Goal: Task Accomplishment & Management: Complete application form

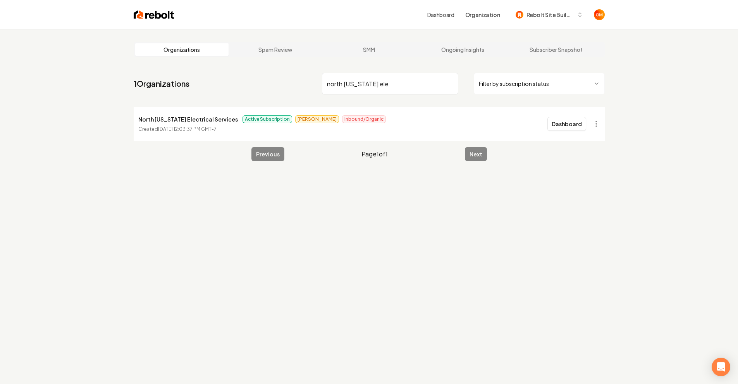
click at [449, 83] on input "north [US_STATE] ele" at bounding box center [390, 84] width 136 height 22
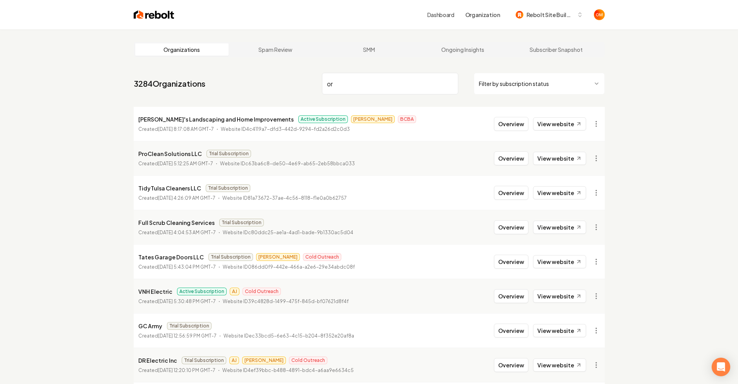
type input "o"
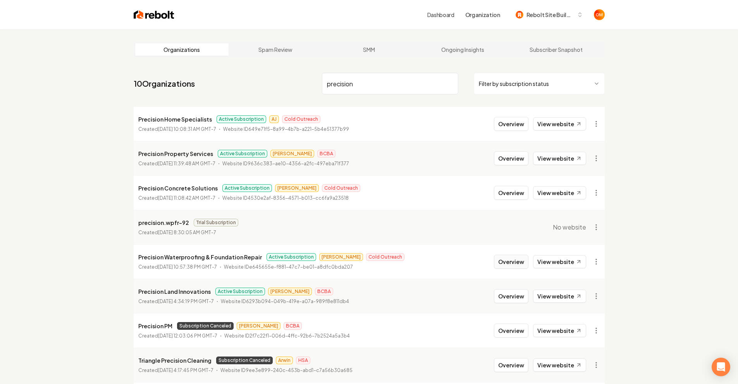
type input "precision"
click at [517, 261] on button "Overview" at bounding box center [511, 262] width 34 height 14
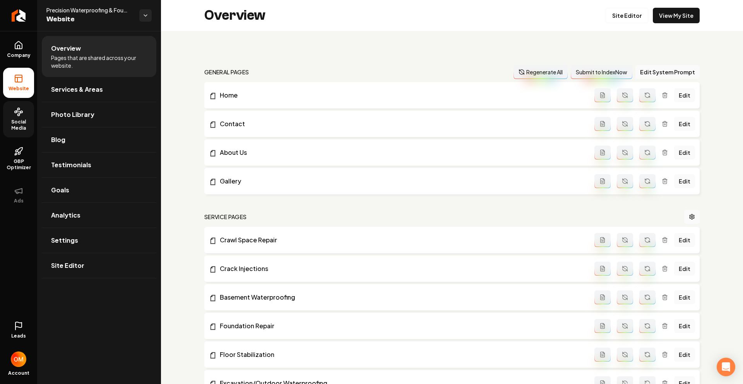
click at [23, 122] on span "Social Media" at bounding box center [18, 125] width 31 height 12
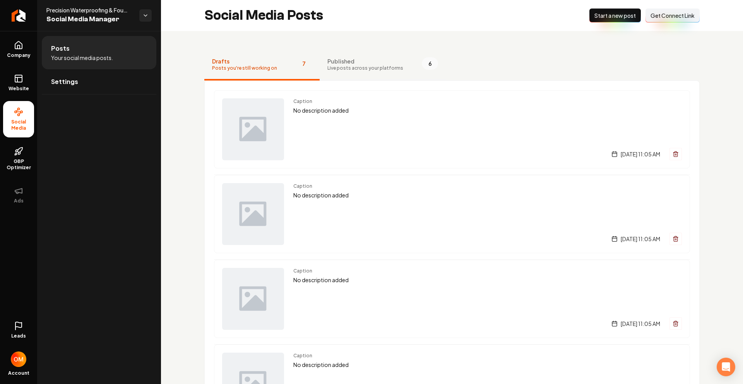
click at [345, 58] on span "Published" at bounding box center [366, 61] width 76 height 8
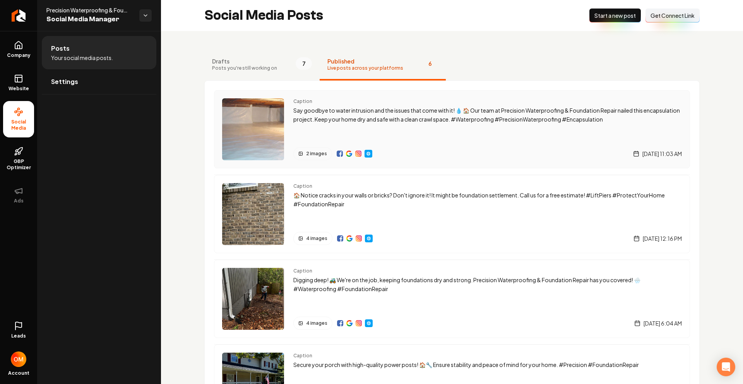
click at [267, 134] on img "Main content area" at bounding box center [253, 129] width 62 height 62
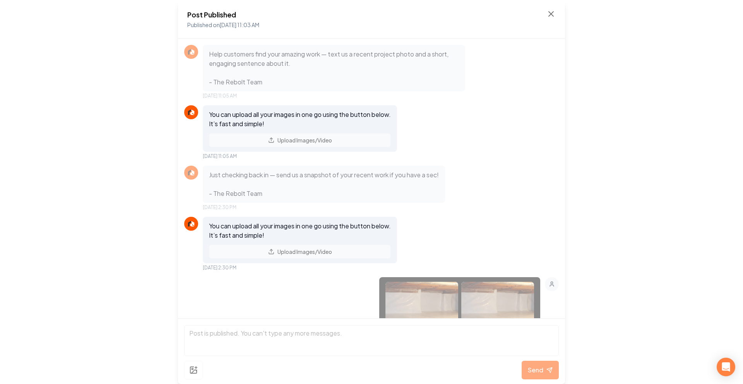
scroll to position [448, 0]
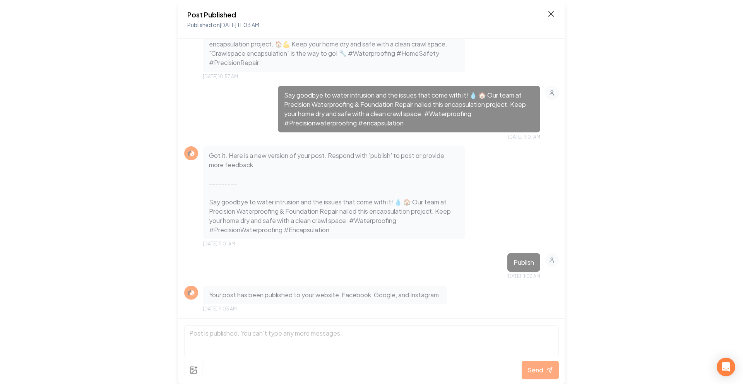
click at [550, 14] on icon at bounding box center [551, 13] width 9 height 9
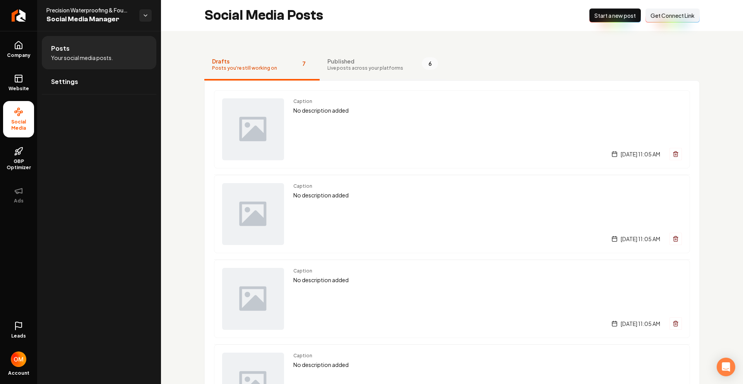
click at [379, 61] on span "Published" at bounding box center [366, 61] width 76 height 8
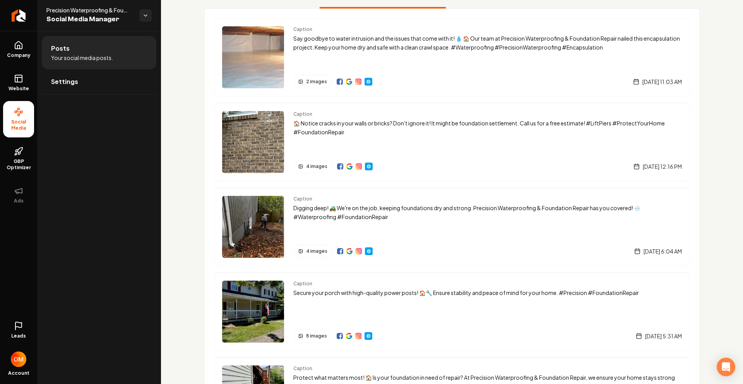
scroll to position [5, 0]
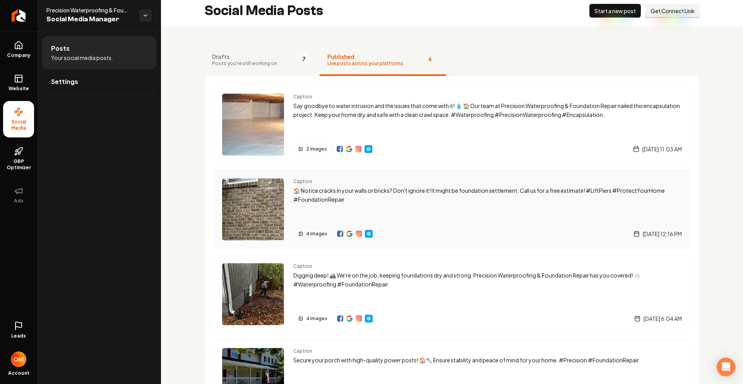
click at [299, 197] on p "🏠 Notice cracks in your walls or bricks? Don't ignore it! It might be foundatio…" at bounding box center [487, 195] width 389 height 18
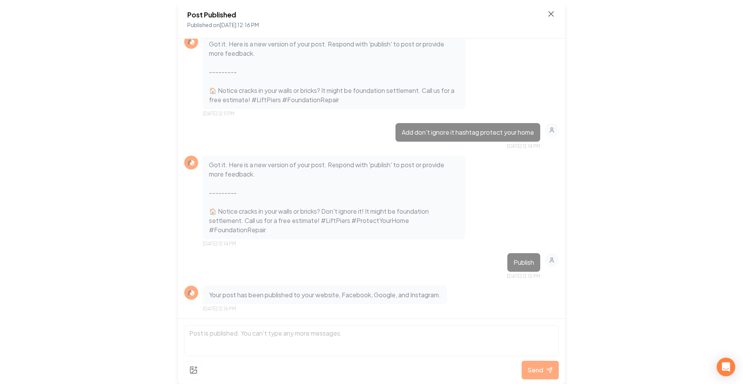
scroll to position [928, 0]
click at [550, 15] on icon at bounding box center [551, 14] width 5 height 5
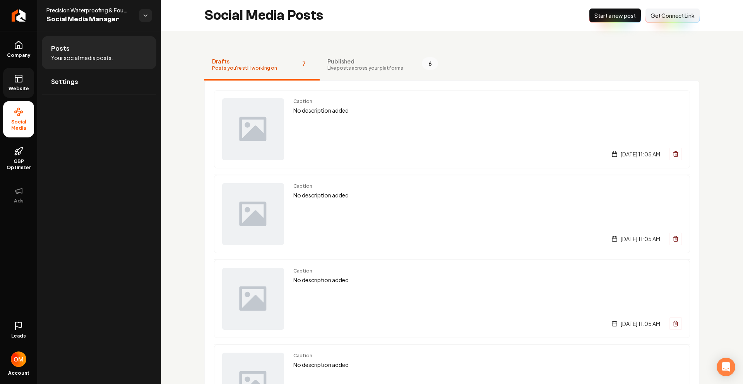
click at [27, 84] on link "Website" at bounding box center [18, 83] width 31 height 30
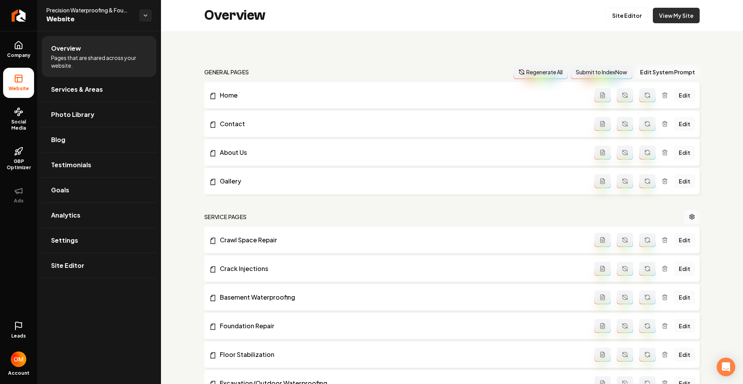
click at [677, 13] on link "View My Site" at bounding box center [676, 15] width 47 height 15
click at [17, 58] on span "Company" at bounding box center [19, 55] width 30 height 6
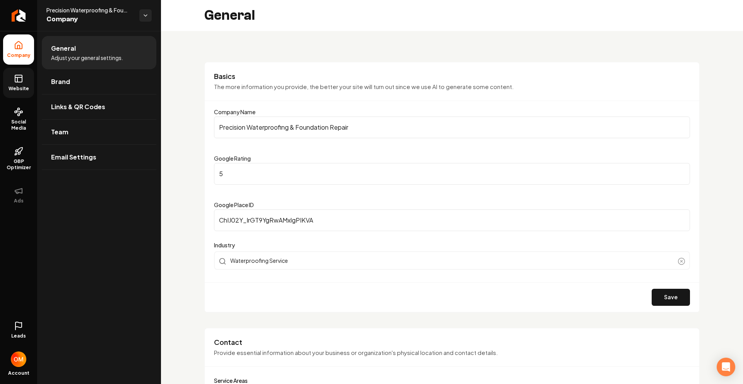
click at [15, 83] on icon at bounding box center [18, 78] width 9 height 9
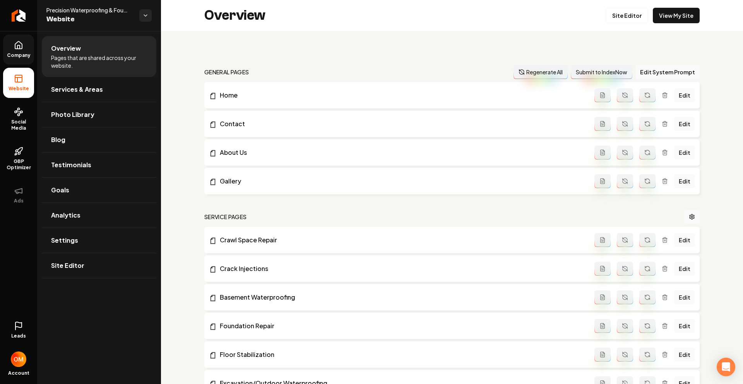
click at [28, 57] on span "Company" at bounding box center [19, 55] width 30 height 6
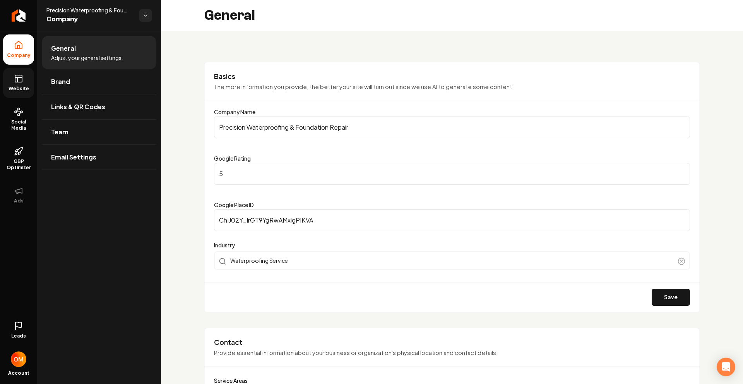
click at [25, 87] on span "Website" at bounding box center [18, 89] width 27 height 6
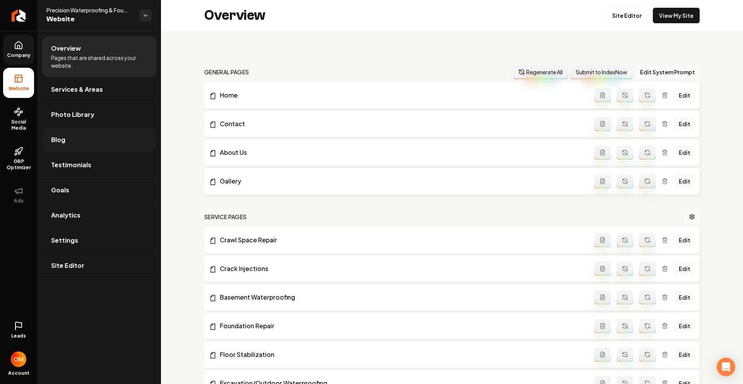
click at [57, 136] on span "Blog" at bounding box center [58, 139] width 14 height 9
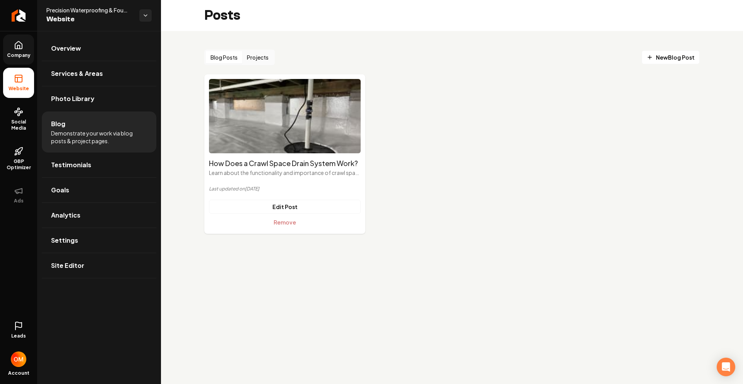
click at [247, 65] on div "Blog Posts Projects" at bounding box center [239, 57] width 70 height 15
click at [258, 54] on button "Projects" at bounding box center [257, 57] width 31 height 12
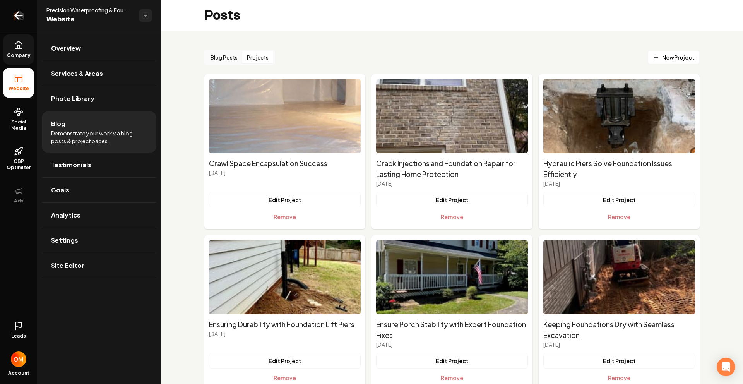
click at [18, 16] on icon "Return to dashboard" at bounding box center [18, 15] width 12 height 12
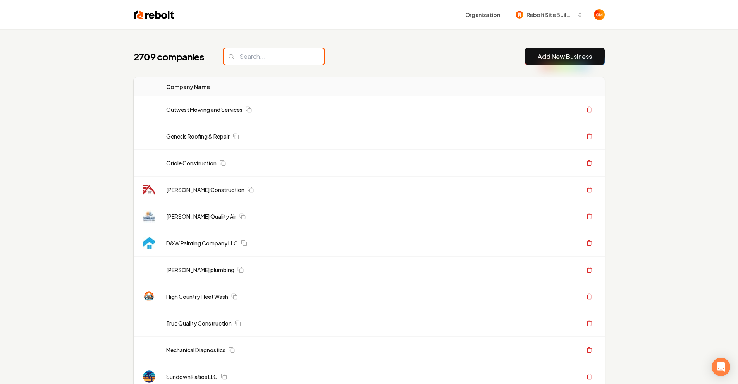
click at [272, 54] on input "search" at bounding box center [273, 56] width 101 height 16
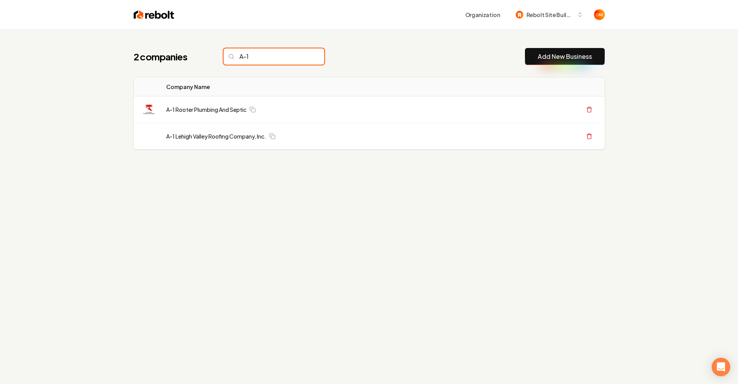
type input "A-1"
click at [300, 57] on input "A-1" at bounding box center [273, 56] width 101 height 16
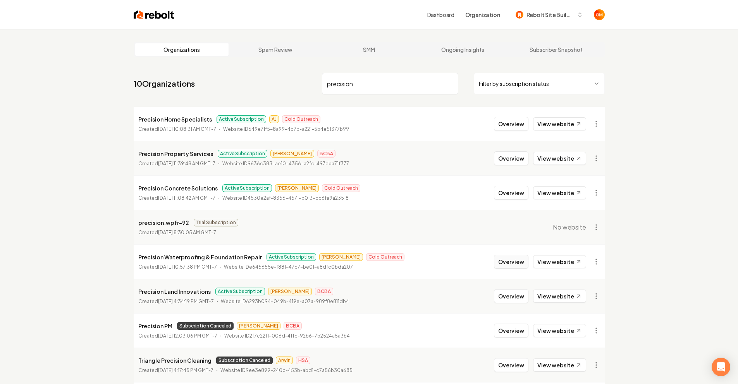
type input "precision"
click at [515, 259] on button "Overview" at bounding box center [511, 262] width 34 height 14
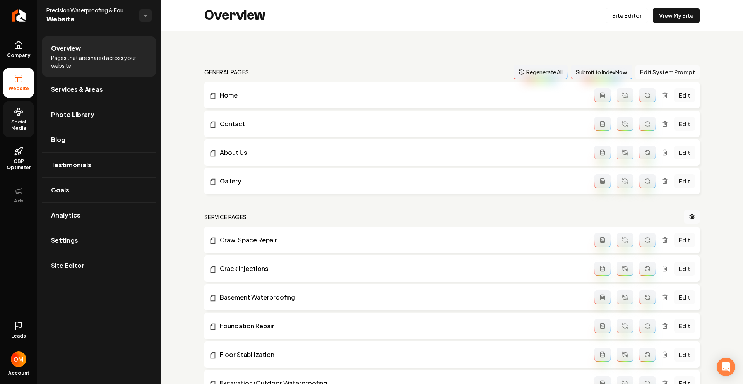
click at [24, 122] on span "Social Media" at bounding box center [18, 125] width 31 height 12
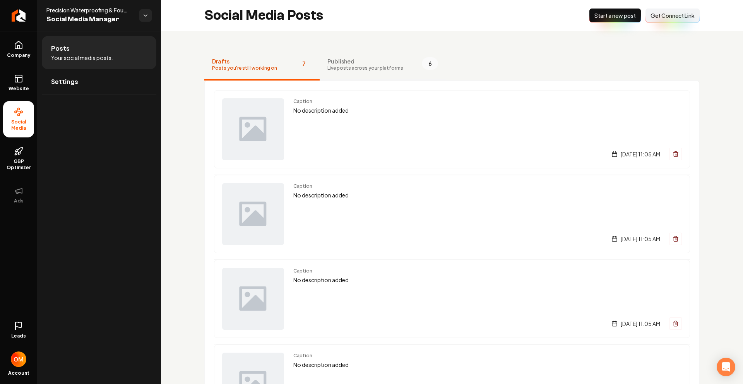
click at [388, 57] on button "Published Live posts across your platforms 6" at bounding box center [383, 65] width 126 height 31
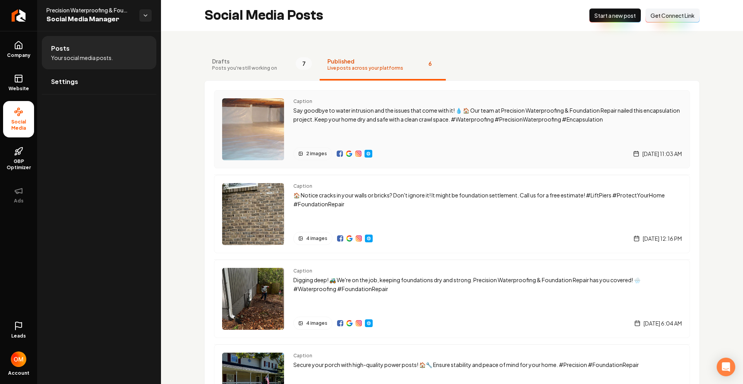
click at [264, 115] on img "Main content area" at bounding box center [253, 129] width 62 height 62
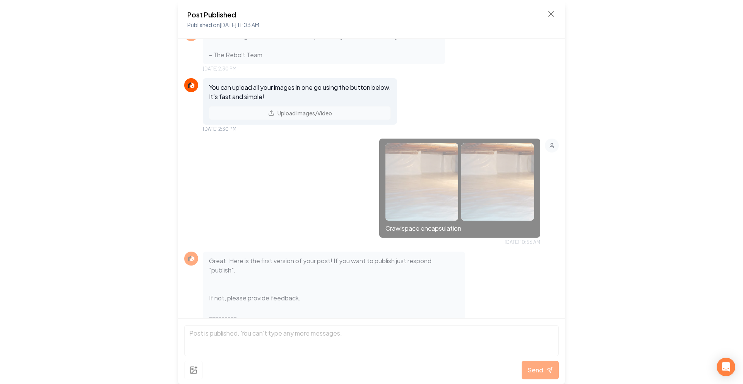
scroll to position [245, 0]
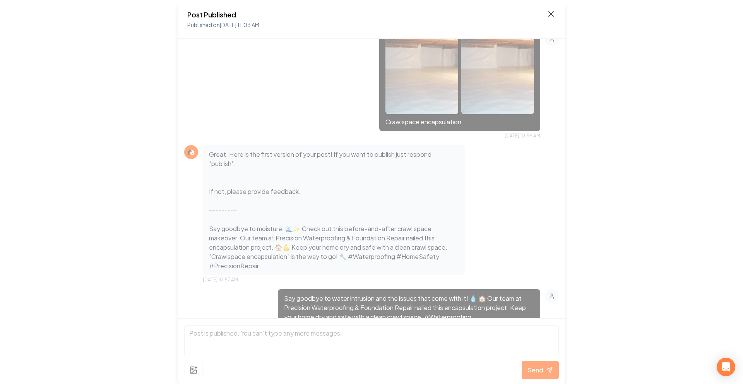
click at [551, 15] on icon at bounding box center [551, 13] width 9 height 9
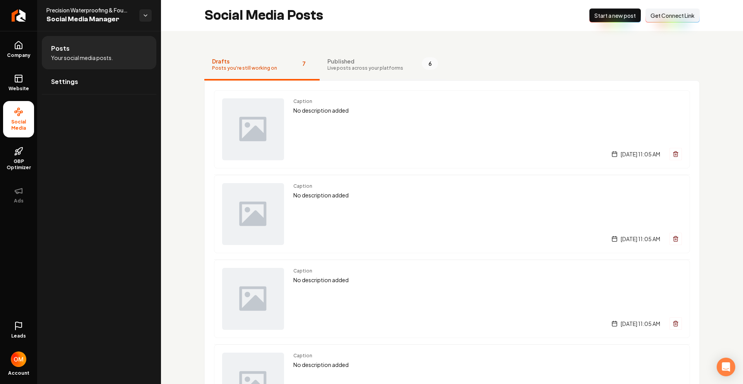
click at [351, 69] on span "Live posts across your platforms" at bounding box center [366, 68] width 76 height 6
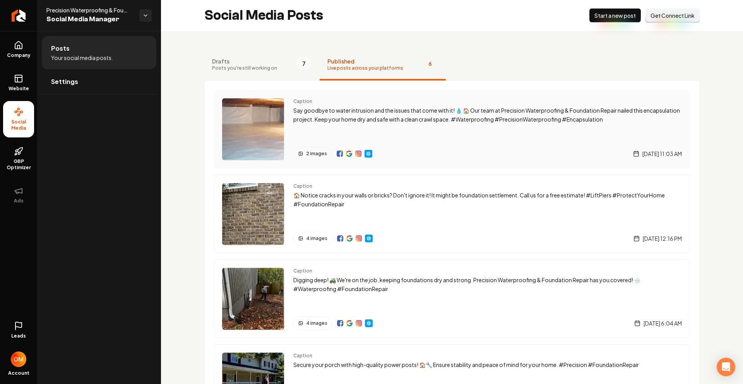
click at [347, 127] on div "Caption Say goodbye to water intrusion and the issues that come with it! 💧 🏠 Ou…" at bounding box center [487, 129] width 389 height 62
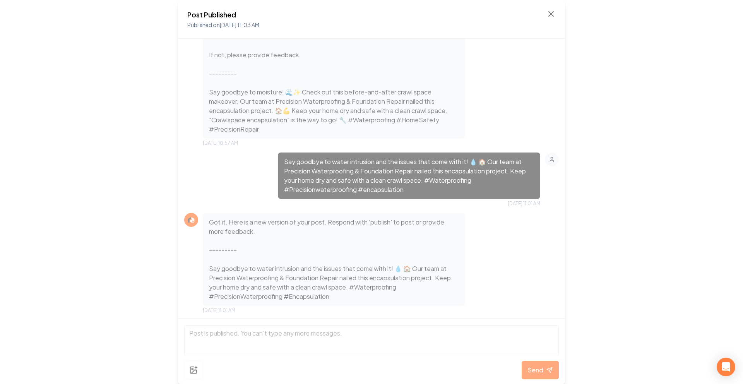
scroll to position [448, 0]
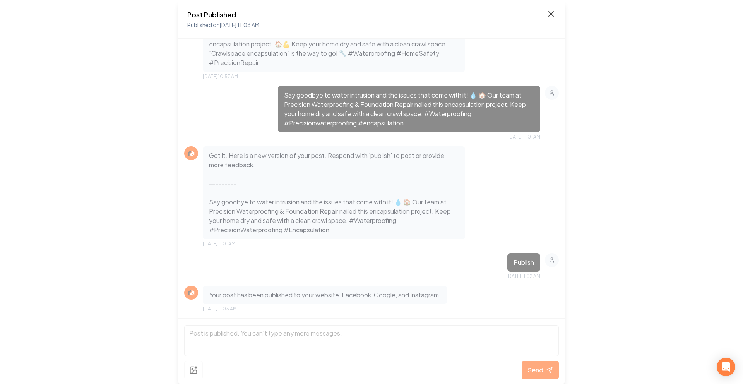
click at [552, 16] on icon at bounding box center [551, 13] width 9 height 9
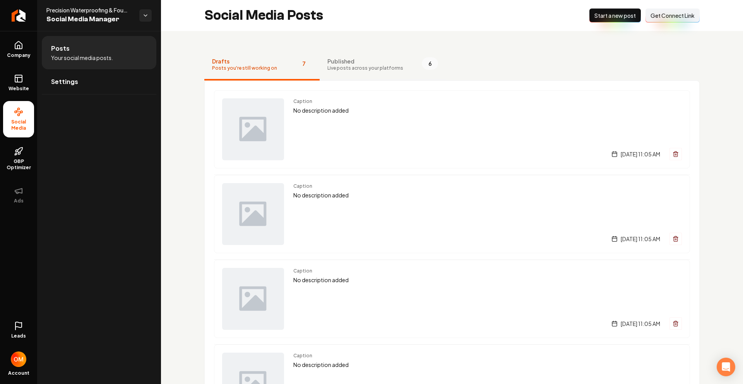
click at [350, 66] on span "Live posts across your platforms" at bounding box center [366, 68] width 76 height 6
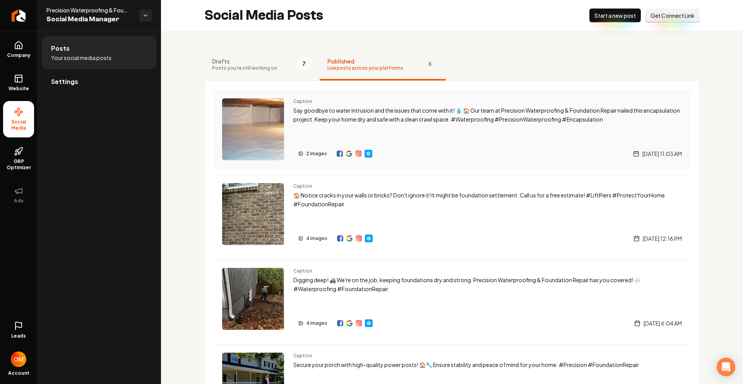
click at [350, 153] on img "Main content area" at bounding box center [349, 154] width 6 height 6
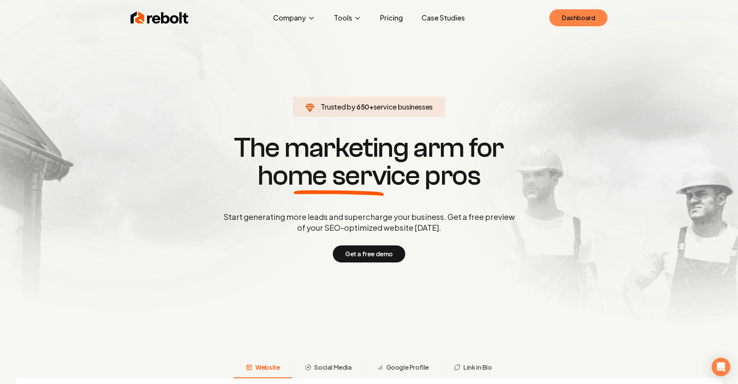
click at [575, 18] on link "Dashboard" at bounding box center [578, 17] width 58 height 17
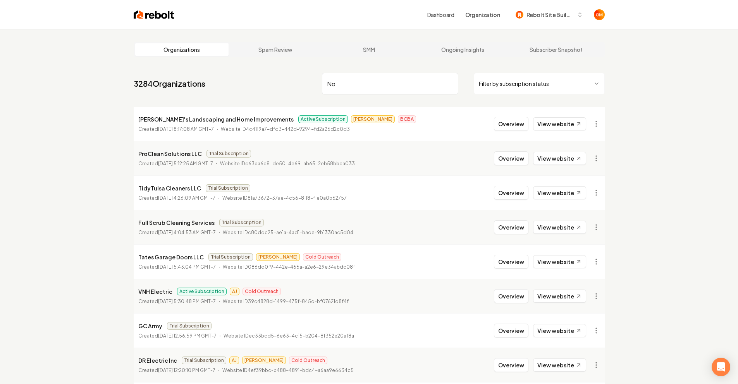
click at [384, 84] on input "No" at bounding box center [390, 84] width 136 height 22
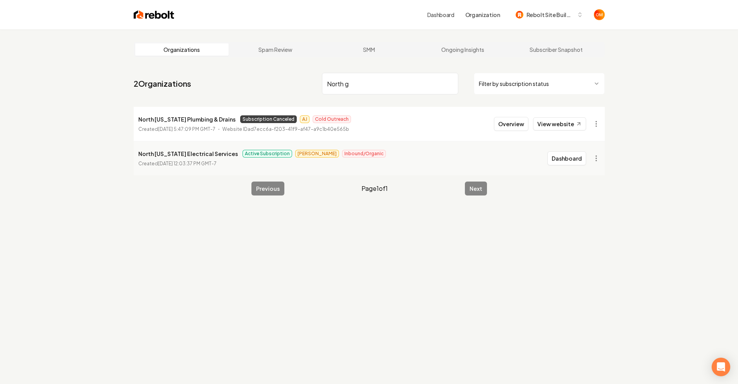
type input "North g"
click at [180, 265] on div "Organizations Spam Review SMM Ongoing Insights Subscriber Snapshot 2 Organizati…" at bounding box center [369, 221] width 738 height 384
click at [592, 158] on html "Dashboard Organization Rebolt Site Builder Organizations Spam Review SMM Ongoin…" at bounding box center [369, 192] width 738 height 384
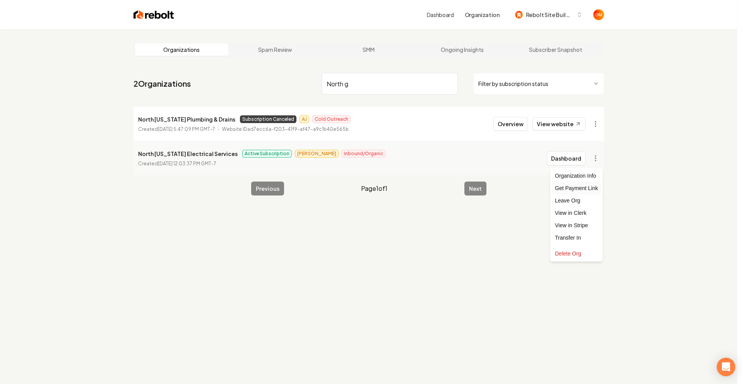
click at [582, 188] on div "Get Payment Link" at bounding box center [576, 188] width 49 height 12
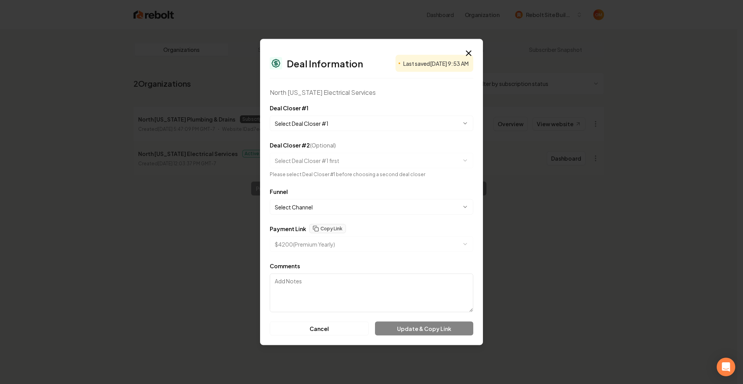
select select "**********"
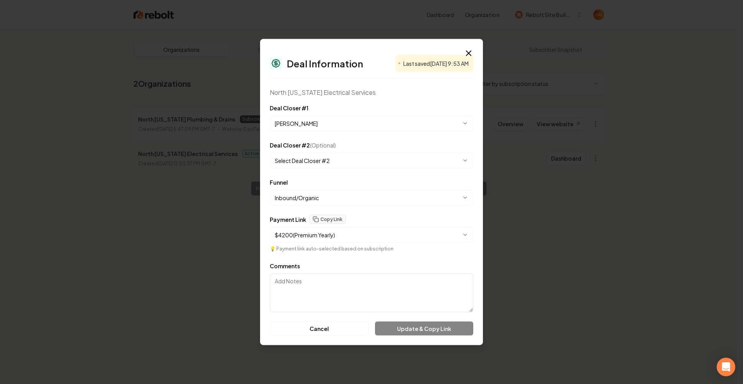
click at [319, 202] on body "**********" at bounding box center [369, 192] width 738 height 384
select select "**********"
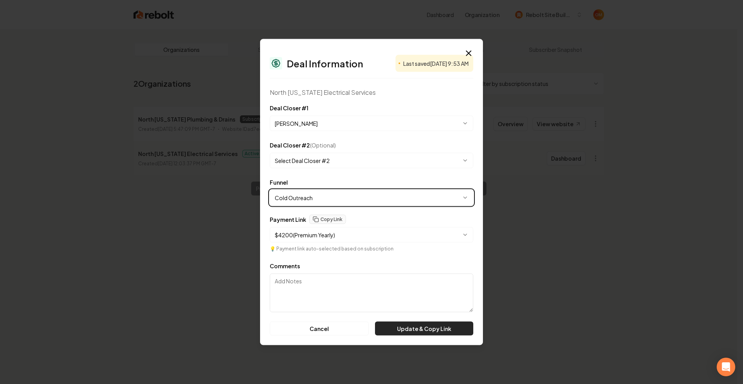
click at [421, 329] on button "Update & Copy Link" at bounding box center [424, 329] width 98 height 14
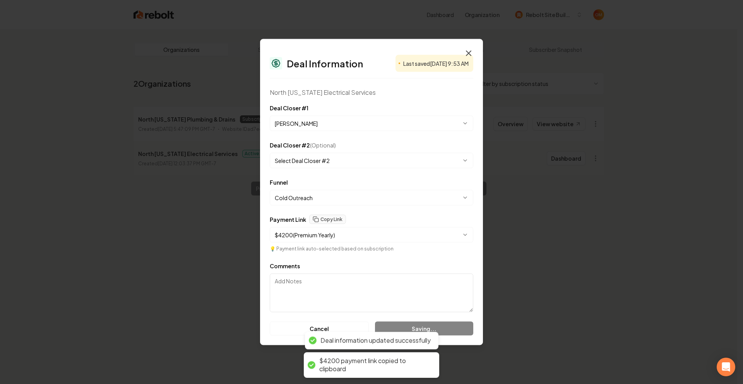
click at [467, 50] on icon "button" at bounding box center [468, 53] width 9 height 9
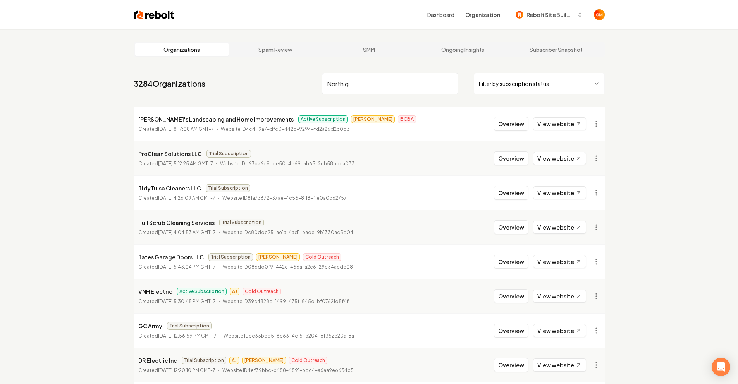
click at [401, 86] on input "North g" at bounding box center [390, 84] width 136 height 22
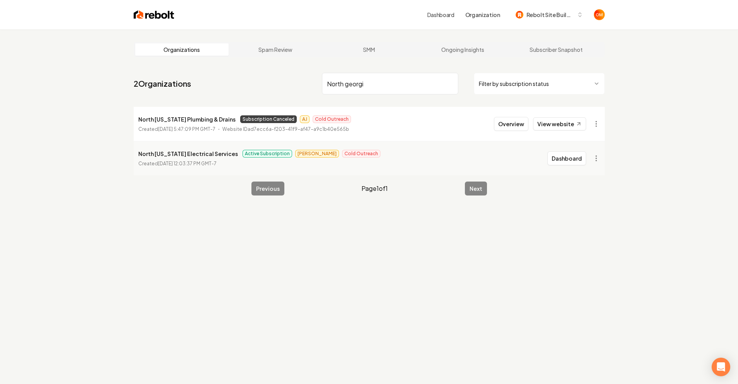
type input "North georgi"
drag, startPoint x: 570, startPoint y: 156, endPoint x: 434, endPoint y: 158, distance: 135.5
click at [434, 158] on li "North Georgia Electrical Services Active Subscription Omar Cold Outreach Create…" at bounding box center [369, 158] width 471 height 34
click at [154, 17] on img at bounding box center [154, 14] width 41 height 11
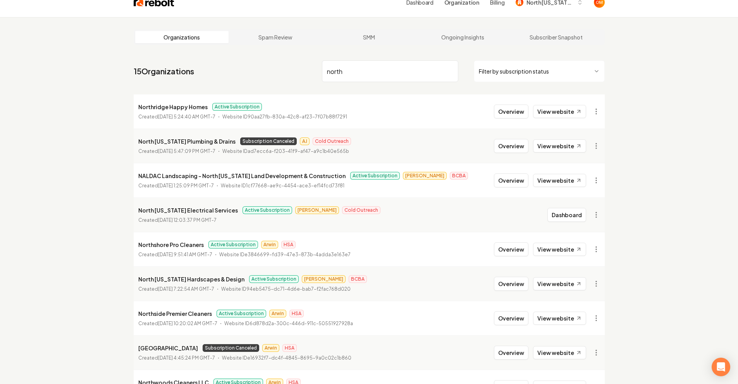
scroll to position [14, 0]
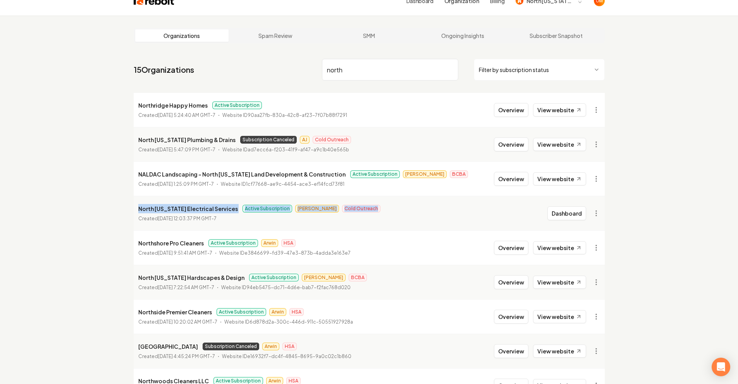
drag, startPoint x: 371, startPoint y: 210, endPoint x: 110, endPoint y: 213, distance: 261.3
click at [110, 213] on div "Organizations Spam Review SMM Ongoing Insights Subscriber Snapshot 15 Organizat…" at bounding box center [369, 242] width 738 height 454
click at [425, 213] on li "North [US_STATE] Electrical Services Active Subscription [PERSON_NAME] Outreach…" at bounding box center [369, 213] width 471 height 34
click at [571, 221] on li "North [US_STATE] Electrical Services Active Subscription [PERSON_NAME] Outreach…" at bounding box center [369, 213] width 471 height 34
click at [569, 216] on button "Dashboard" at bounding box center [566, 213] width 39 height 14
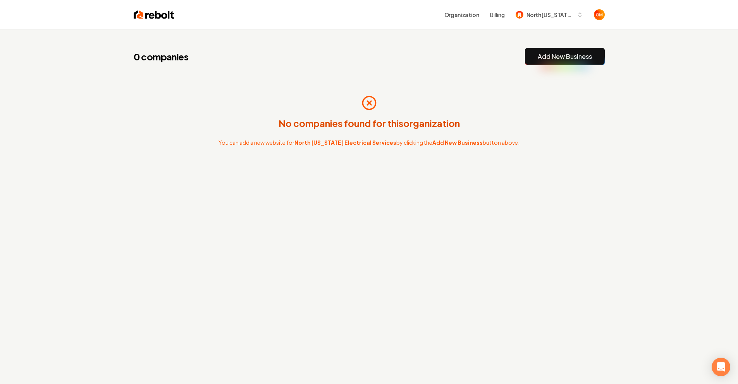
click at [564, 62] on button "Add New Business" at bounding box center [565, 56] width 80 height 17
click at [585, 54] on link "Add New Business" at bounding box center [564, 56] width 54 height 9
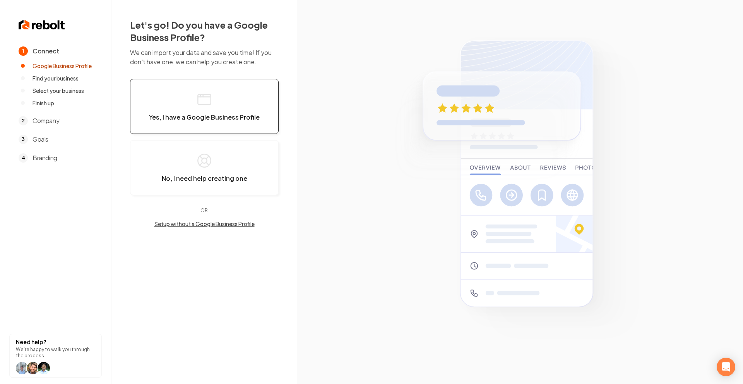
click at [243, 102] on button "Yes, I have a Google Business Profile" at bounding box center [204, 106] width 149 height 55
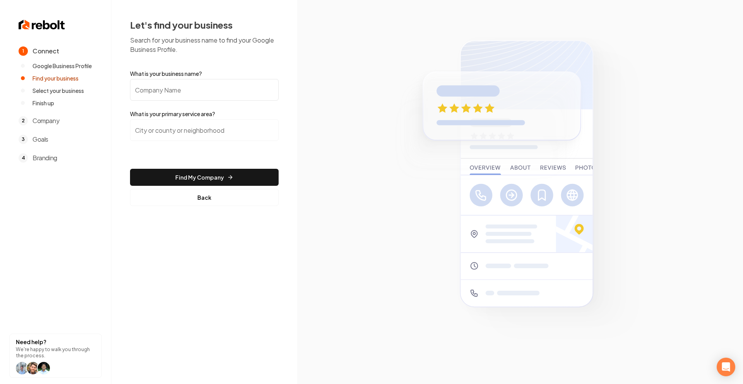
click at [213, 83] on input "What is your business name?" at bounding box center [204, 90] width 149 height 22
type input "North Georgia Electrical Services"
click at [200, 120] on input "search" at bounding box center [204, 130] width 149 height 22
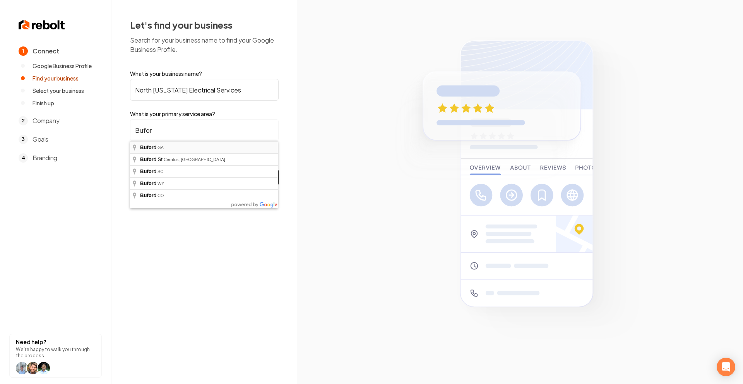
type input "Buford, GA"
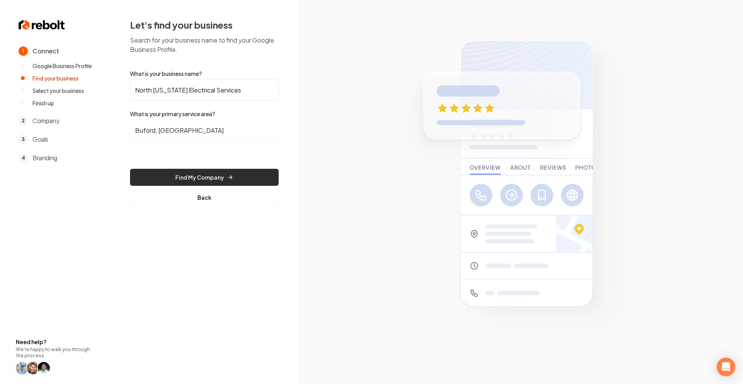
click at [230, 179] on icon "submit" at bounding box center [230, 177] width 6 height 6
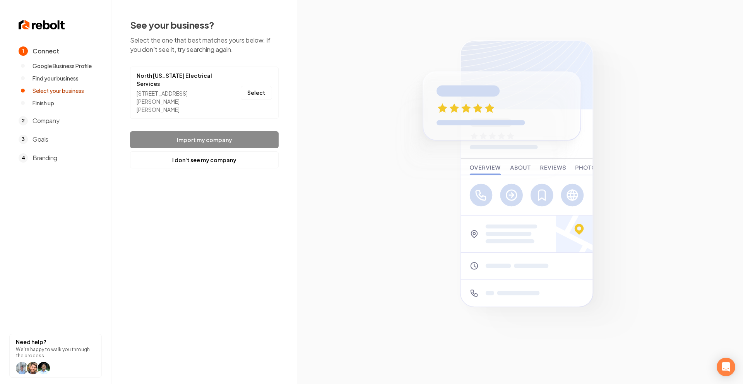
click at [257, 79] on li "North Georgia Electrical Services 4282 Hamill Dr, Buford, GA 30519 Select" at bounding box center [204, 93] width 149 height 52
click at [254, 90] on button "Select" at bounding box center [256, 93] width 31 height 14
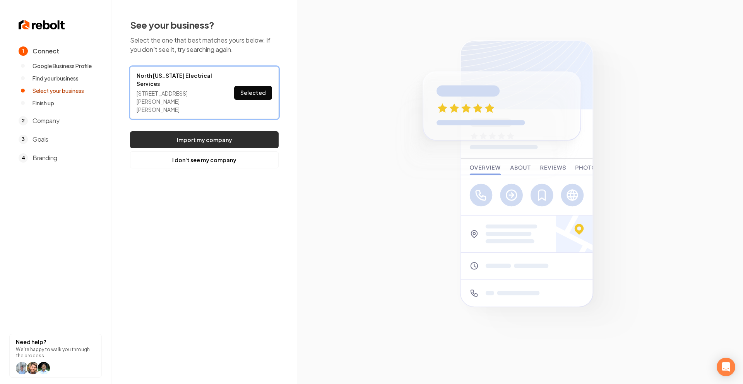
click at [252, 131] on button "Import my company" at bounding box center [204, 139] width 149 height 17
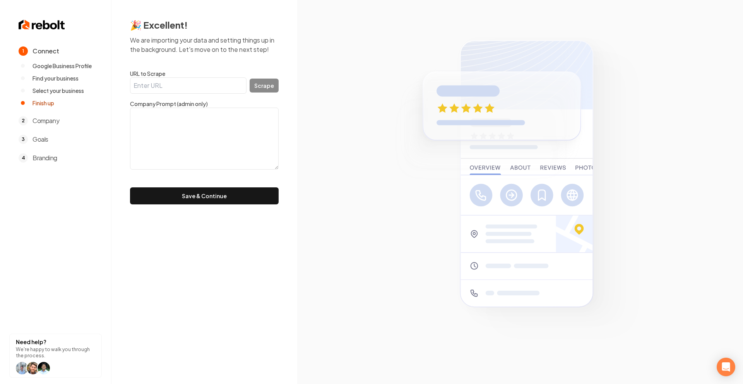
click at [222, 91] on input "URL to Scrape" at bounding box center [188, 85] width 117 height 16
type input "https://crediblesolar.com/"
click at [175, 128] on textarea at bounding box center [204, 139] width 149 height 62
drag, startPoint x: 210, startPoint y: 86, endPoint x: 124, endPoint y: 74, distance: 86.9
click at [124, 74] on div "🎉 Excellent! We are importing your data and setting things up in the background…" at bounding box center [205, 111] width 186 height 223
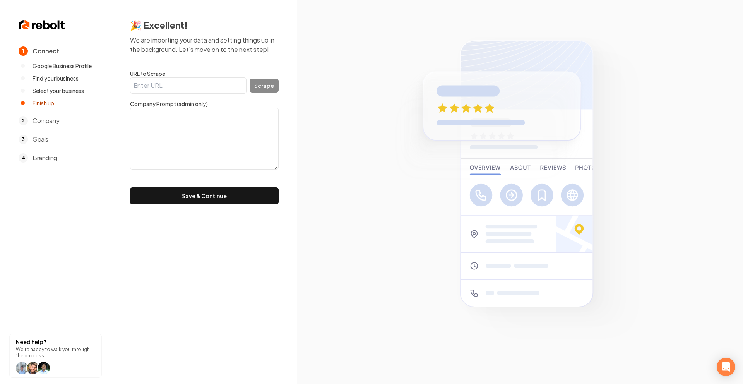
paste input "https://northgeorgiaelectricalservices.org/"
type input "https://northgeorgiaelectricalservices.org/"
click at [271, 87] on button "Scrape" at bounding box center [264, 86] width 29 height 14
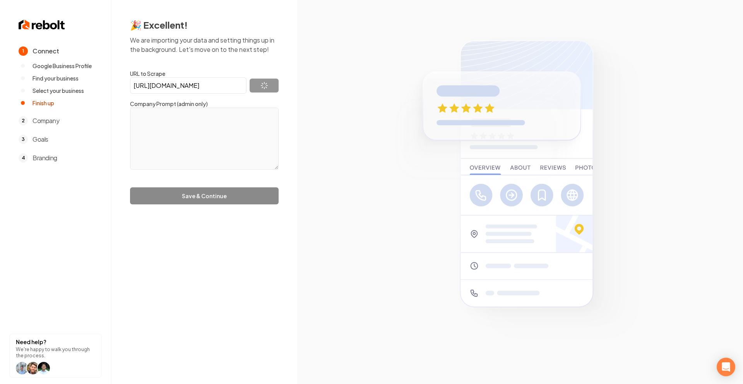
scroll to position [0, 0]
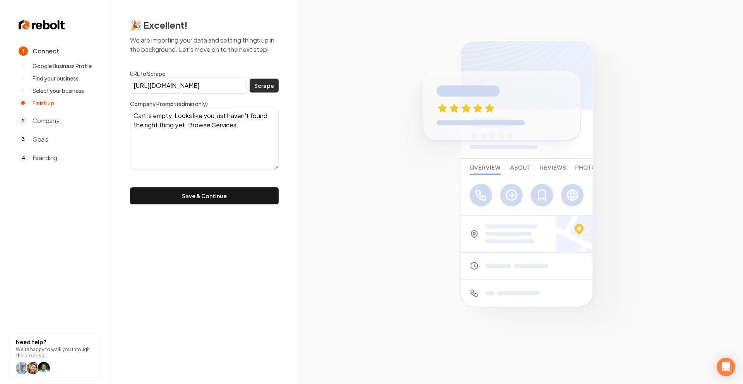
click at [270, 89] on button "Scrape" at bounding box center [264, 86] width 29 height 14
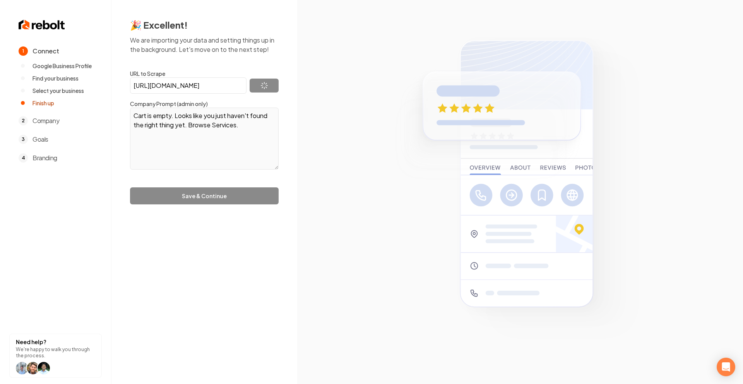
type textarea "Cart is empty Looks like you just haven't found the right thing yet.Browse Serv…"
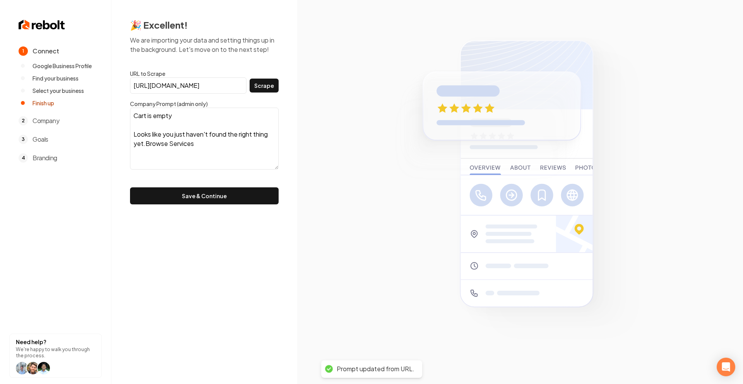
click at [180, 87] on input "https://northgeorgiaelectricalservices.org/" at bounding box center [188, 85] width 117 height 16
drag, startPoint x: 197, startPoint y: 146, endPoint x: 125, endPoint y: 98, distance: 86.3
click at [125, 98] on div "🎉 Excellent! We are importing your data and setting things up in the background…" at bounding box center [205, 111] width 186 height 223
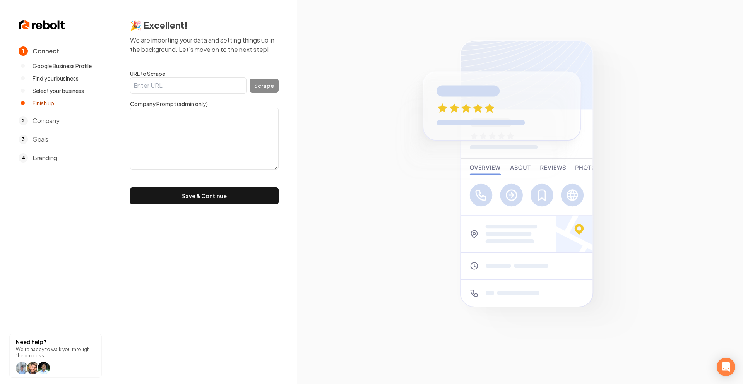
paste textarea "Established in 2019, North Georgia Electrical Services delivers reliable reside…"
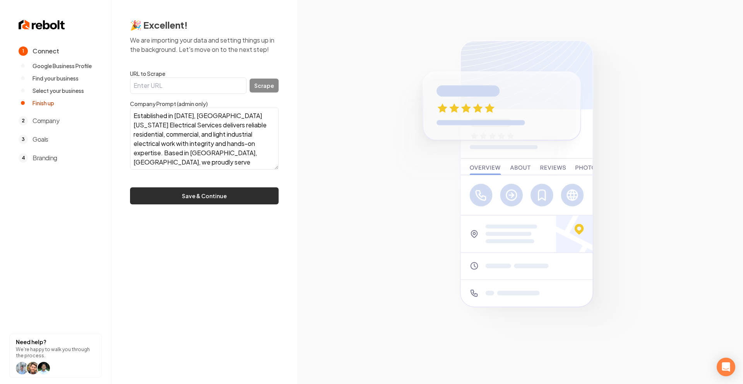
type textarea "Established in 2019, North Georgia Electrical Services delivers reliable reside…"
click at [238, 196] on button "Save & Continue" at bounding box center [204, 195] width 149 height 17
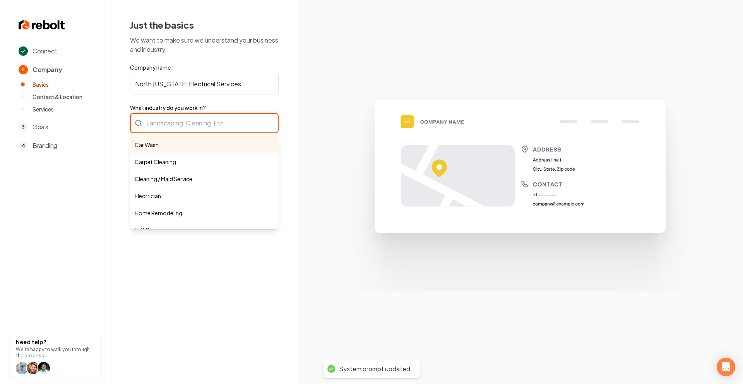
click at [204, 122] on div "Car Wash Carpet Cleaning Cleaning / Maid Service Electrician Home Remodeling HV…" at bounding box center [204, 123] width 149 height 20
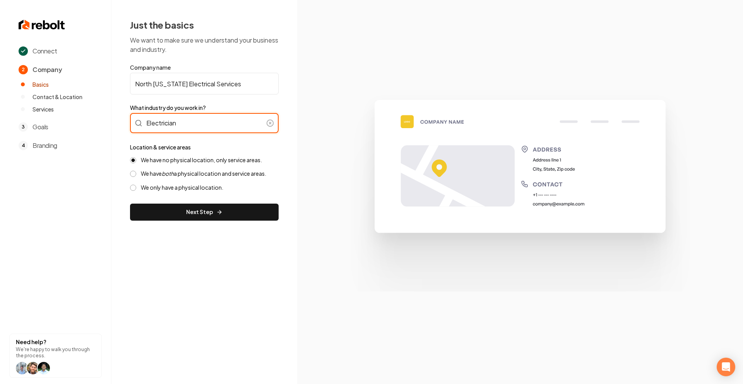
type input "Electrician"
click at [201, 177] on label "We have both a physical location and service areas." at bounding box center [203, 173] width 125 height 7
click at [136, 177] on button "We have both a physical location and service areas." at bounding box center [133, 174] width 6 height 6
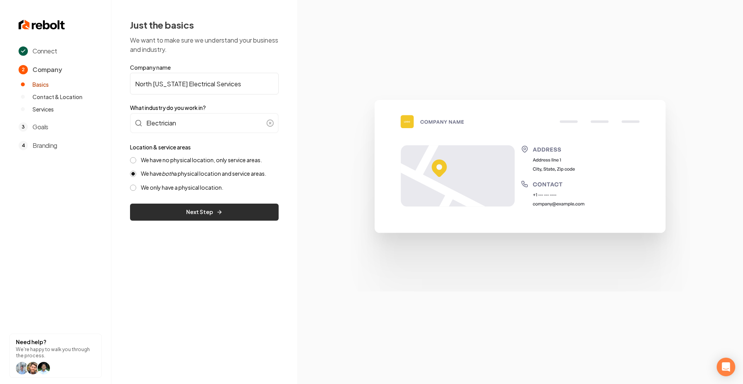
click at [200, 212] on button "Next Step" at bounding box center [204, 212] width 149 height 17
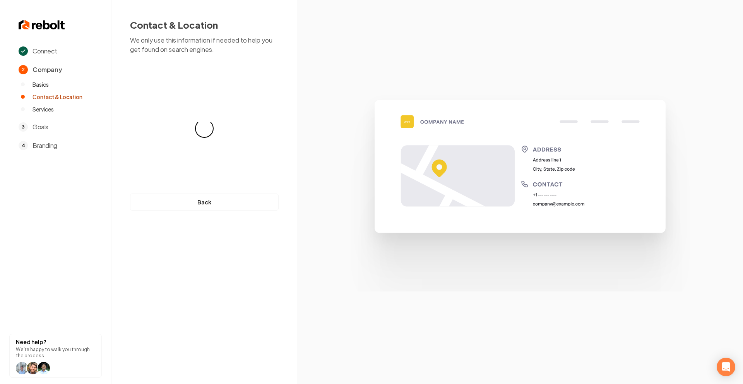
select select "**"
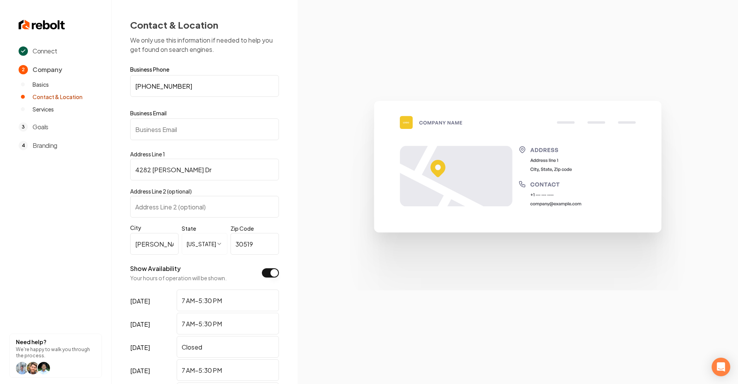
click at [199, 135] on input "Business Email" at bounding box center [204, 129] width 149 height 22
paste input "admin@northgeorgiaelectrical.com"
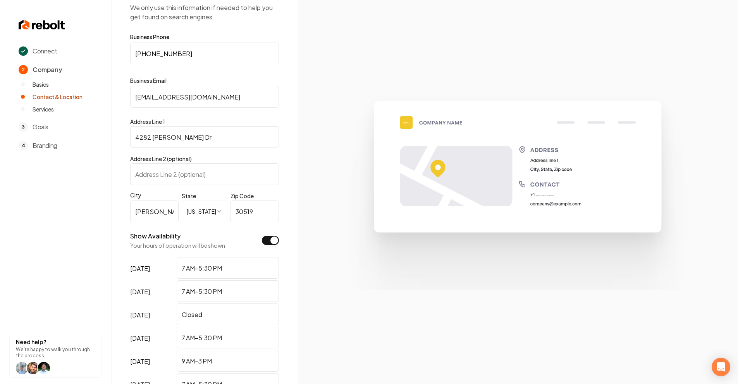
scroll to position [54, 0]
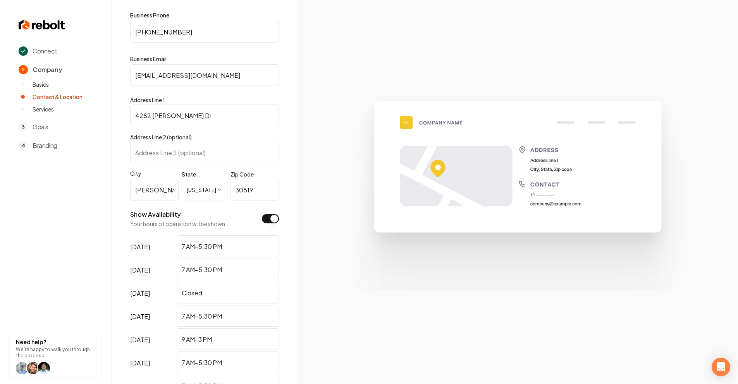
type input "admin@northgeorgiaelectrical.com"
click at [344, 175] on img at bounding box center [517, 192] width 367 height 196
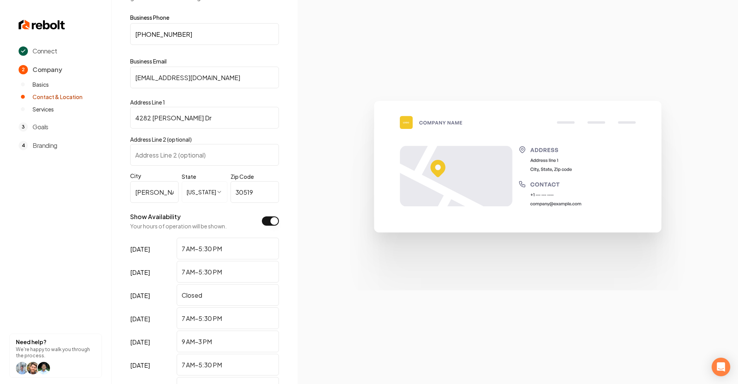
scroll to position [149, 0]
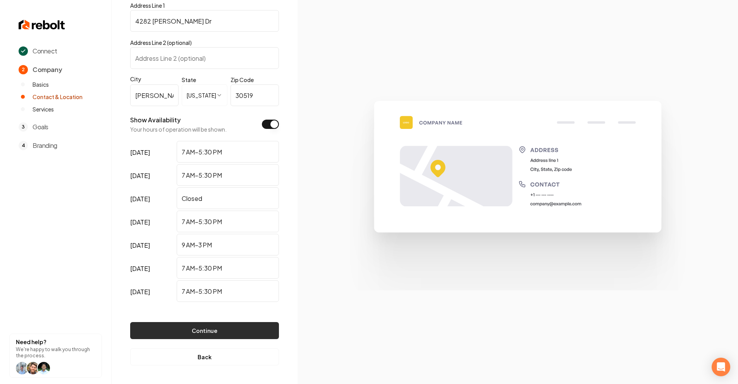
click at [224, 336] on button "Continue" at bounding box center [204, 330] width 149 height 17
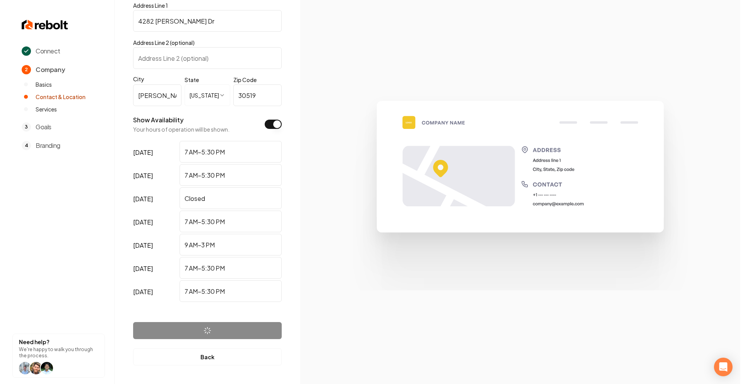
scroll to position [0, 0]
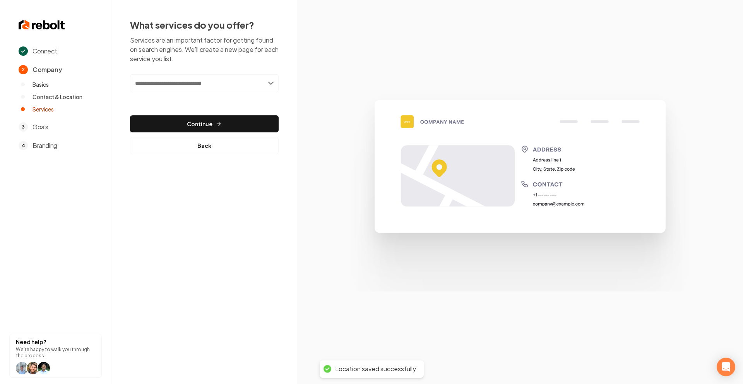
click at [197, 82] on input "text" at bounding box center [204, 83] width 149 height 18
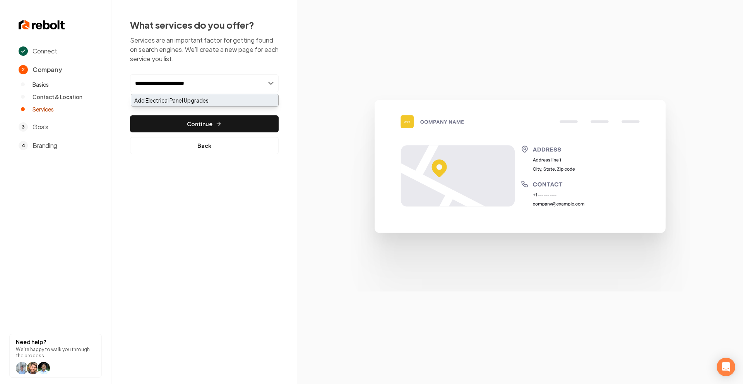
type input "**********"
click at [207, 99] on div "Add Electrical Panel Upgrades" at bounding box center [204, 100] width 147 height 12
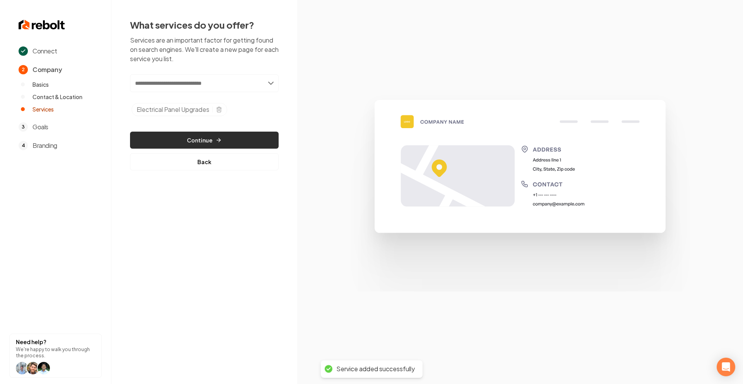
click at [222, 135] on button "Continue" at bounding box center [204, 140] width 149 height 17
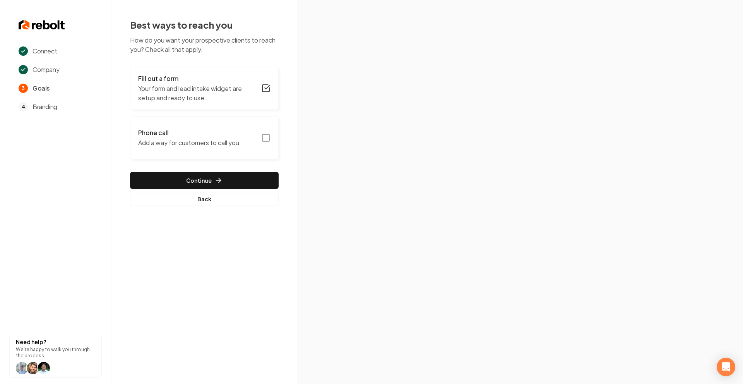
click at [269, 132] on button "Phone call Add a way for customers to call you." at bounding box center [204, 137] width 149 height 43
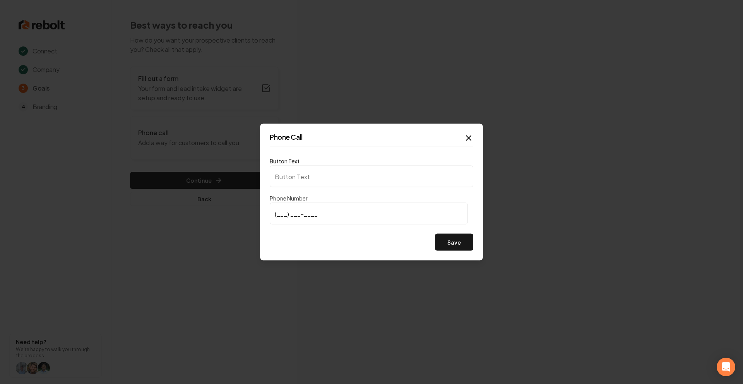
type input "Call us"
type input "(404) 502-8252"
click at [446, 241] on button "Save" at bounding box center [454, 242] width 38 height 17
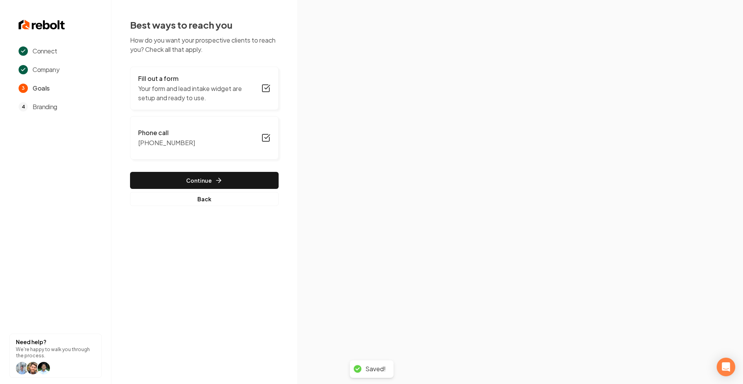
click at [234, 86] on p "Your form and lead intake widget are setup and ready to use." at bounding box center [197, 93] width 118 height 19
click at [221, 174] on button "Continue" at bounding box center [204, 180] width 149 height 17
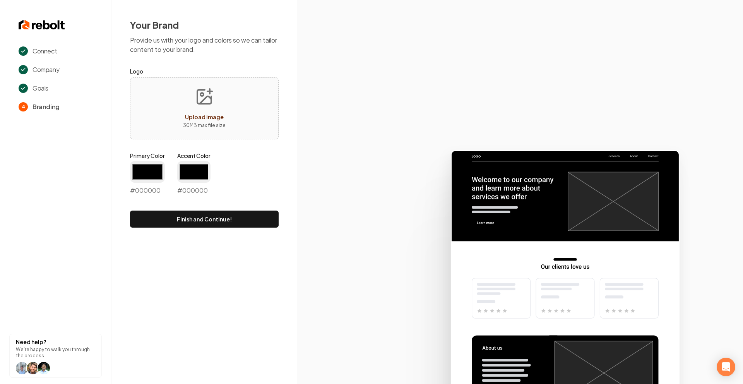
type input "#194d33"
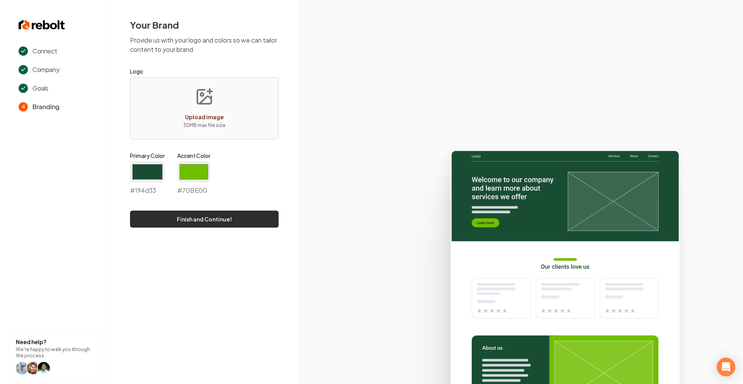
click at [208, 217] on button "Finish and Continue!" at bounding box center [204, 219] width 149 height 17
type input "#70be00"
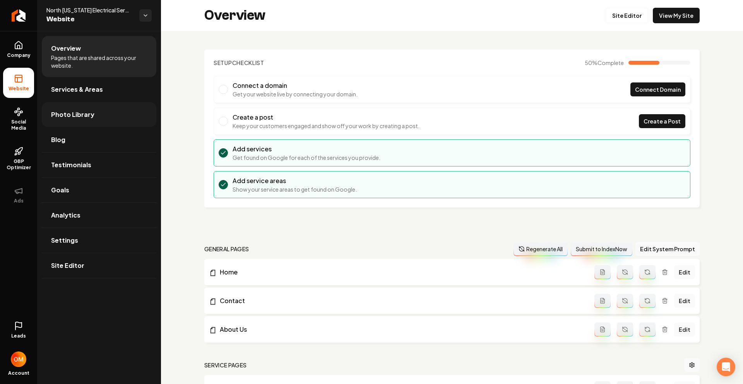
click at [75, 112] on span "Photo Library" at bounding box center [72, 114] width 43 height 9
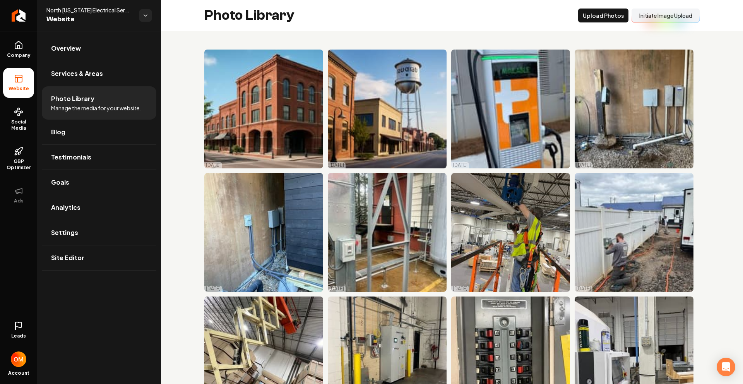
click at [641, 20] on button "Initiate Image Upload" at bounding box center [666, 16] width 68 height 14
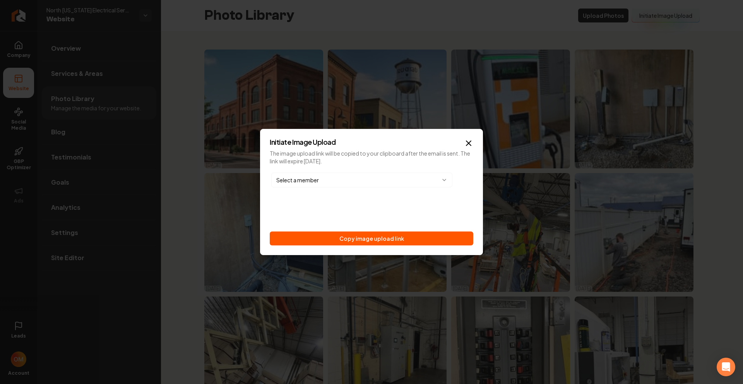
click at [302, 175] on body "Company Website Social Media GBP Optimizer Ads Leads Account North Georgia Elec…" at bounding box center [371, 192] width 743 height 384
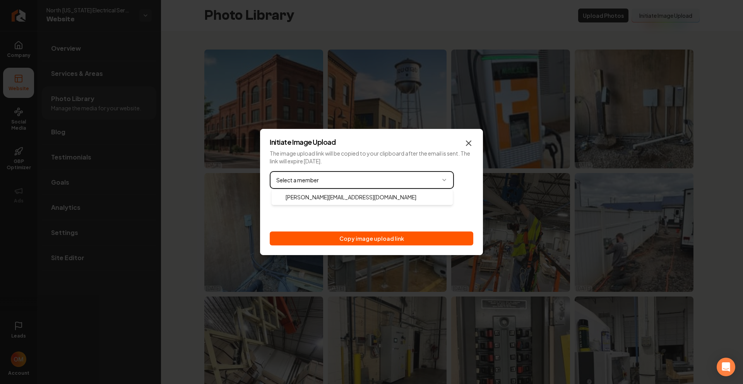
click at [471, 144] on body "Company Website Social Media GBP Optimizer Ads Leads Account North Georgia Elec…" at bounding box center [371, 192] width 743 height 384
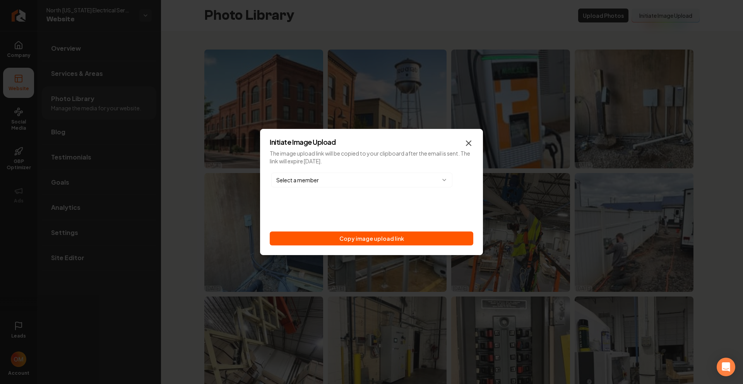
click at [470, 144] on icon "button" at bounding box center [468, 143] width 9 height 9
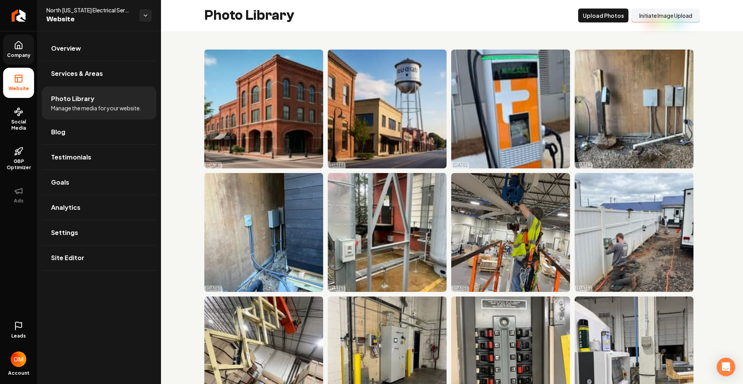
click at [14, 51] on link "Company" at bounding box center [18, 49] width 31 height 30
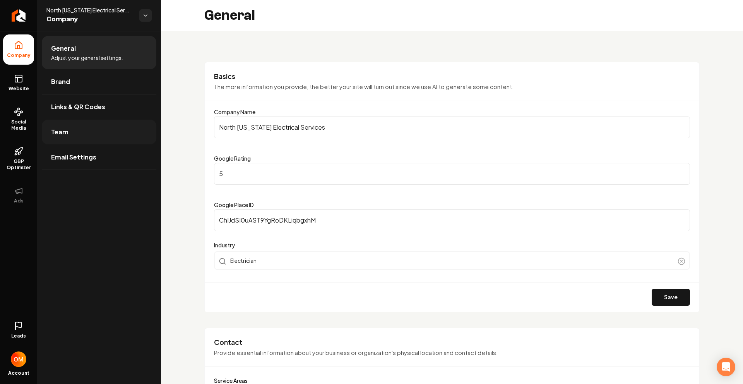
click at [77, 138] on link "Team" at bounding box center [99, 132] width 115 height 25
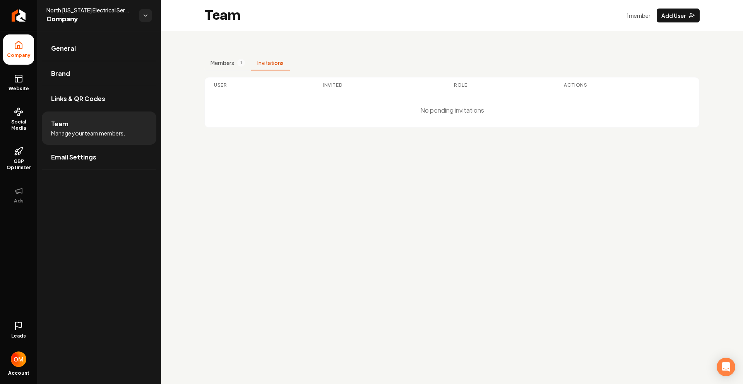
click at [278, 64] on button "Invitations" at bounding box center [270, 63] width 39 height 15
click at [229, 57] on button "Members 1" at bounding box center [227, 63] width 47 height 15
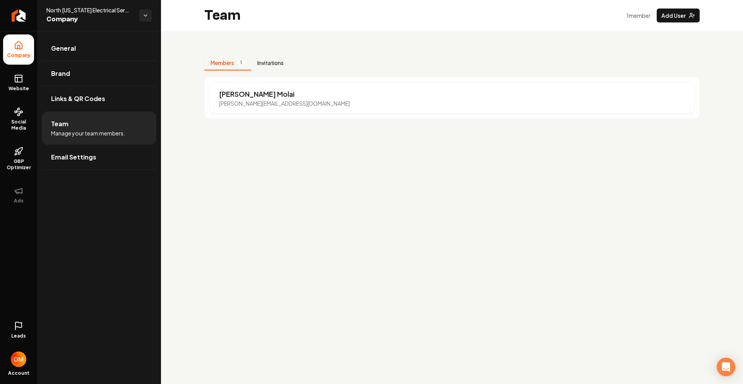
click at [278, 63] on button "Invitations" at bounding box center [270, 63] width 39 height 15
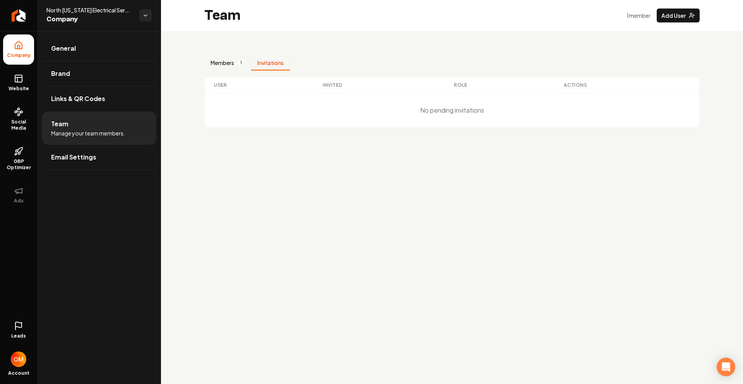
click at [235, 63] on button "Members 1" at bounding box center [227, 63] width 47 height 15
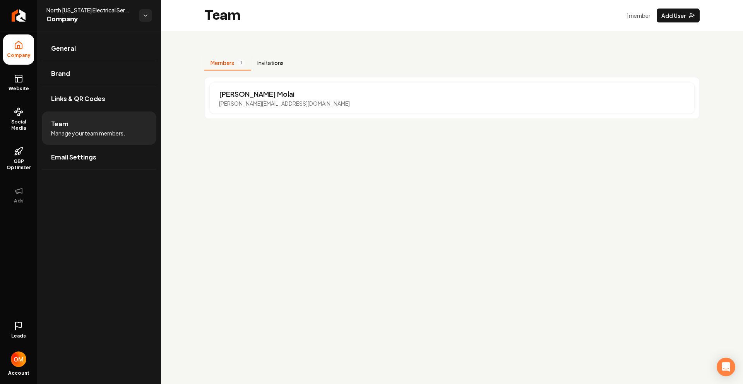
click at [266, 64] on button "Invitations" at bounding box center [270, 63] width 39 height 15
click at [238, 63] on span "1" at bounding box center [241, 63] width 8 height 8
click at [662, 17] on button "Add User" at bounding box center [678, 16] width 43 height 14
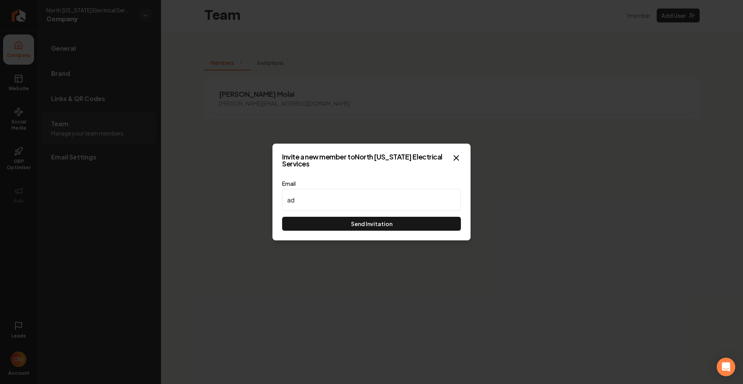
type input "a"
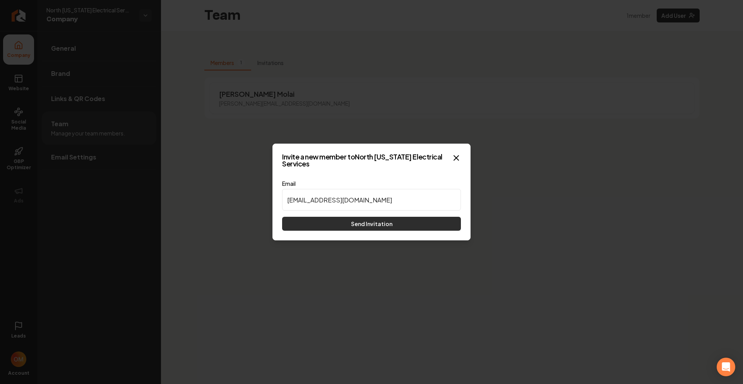
type input "admin@northgeorgiaelectrical.com"
click at [385, 224] on button "Send Invitation" at bounding box center [371, 224] width 179 height 14
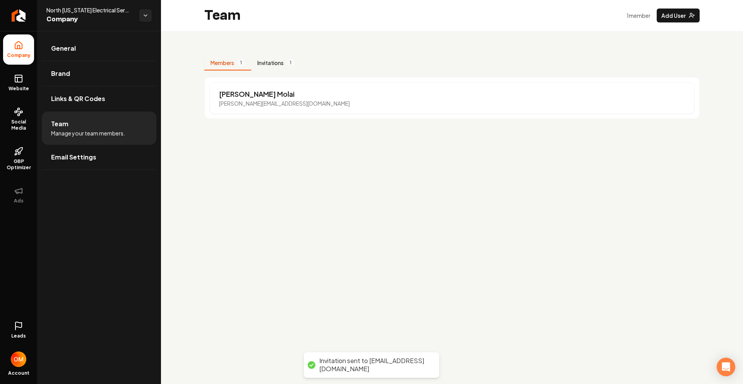
click at [269, 63] on button "Invitations 1" at bounding box center [276, 63] width 50 height 15
click at [236, 57] on button "Members 1" at bounding box center [227, 63] width 47 height 15
click at [18, 84] on link "Website" at bounding box center [18, 83] width 31 height 30
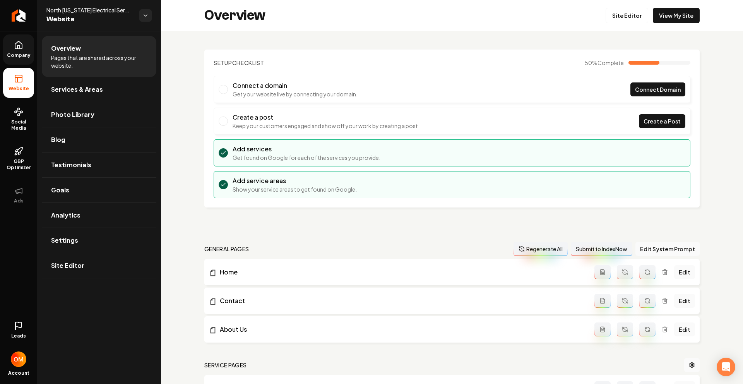
click at [21, 54] on span "Company" at bounding box center [19, 55] width 30 height 6
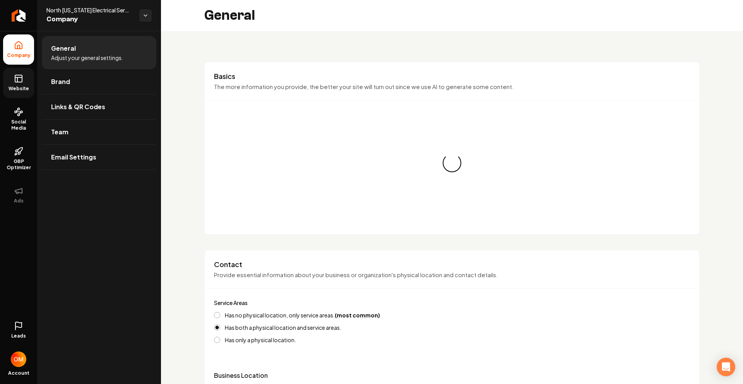
click at [21, 79] on icon at bounding box center [18, 78] width 9 height 9
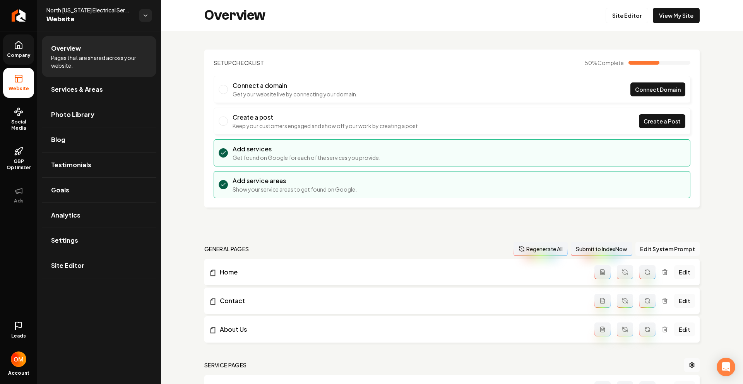
click at [32, 44] on link "Company" at bounding box center [18, 49] width 31 height 30
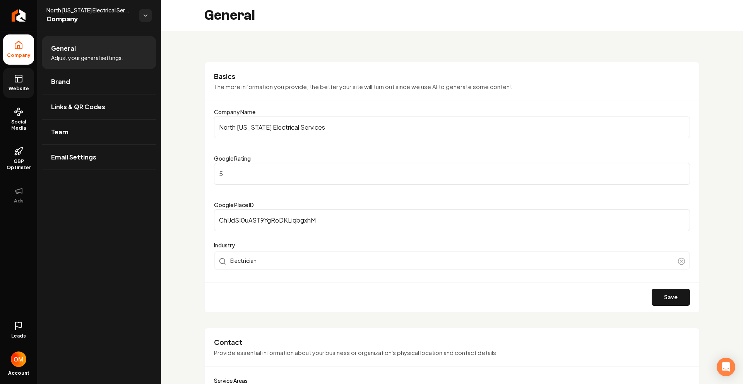
click at [24, 78] on link "Website" at bounding box center [18, 83] width 31 height 30
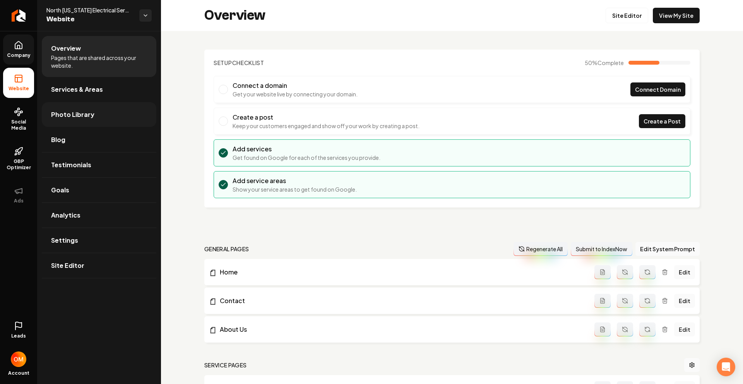
click at [89, 113] on span "Photo Library" at bounding box center [72, 114] width 43 height 9
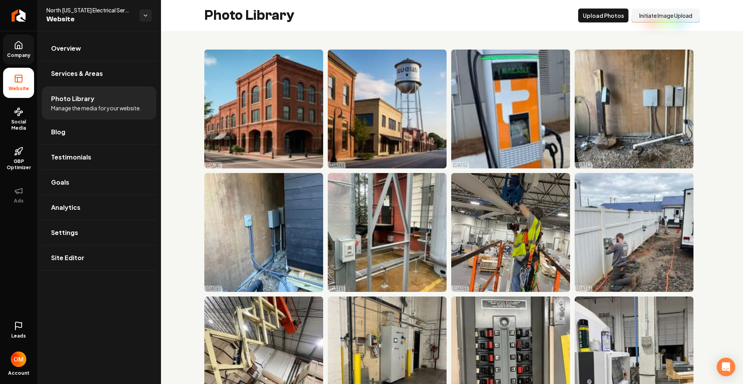
click at [664, 17] on button "Initiate Image Upload" at bounding box center [666, 16] width 68 height 14
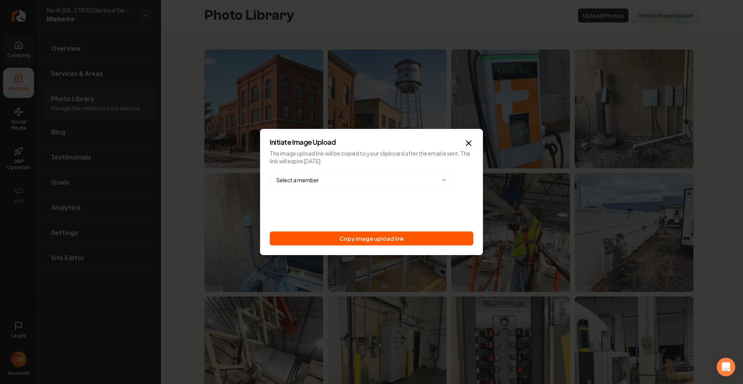
click at [361, 180] on body "Company Website Social Media GBP Optimizer Ads Leads Account North Georgia Elec…" at bounding box center [371, 192] width 743 height 384
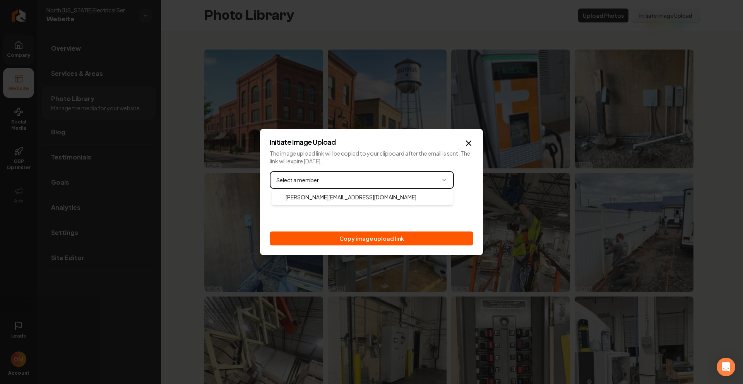
click at [389, 225] on body "Company Website Social Media GBP Optimizer Ads Leads Account North Georgia Elec…" at bounding box center [371, 192] width 743 height 384
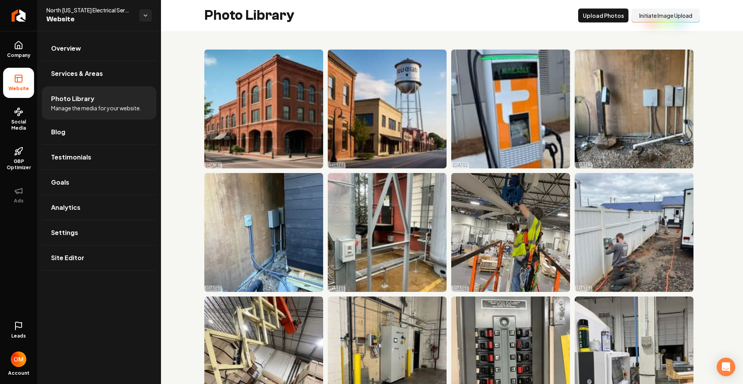
click at [667, 20] on button "Initiate Image Upload" at bounding box center [666, 16] width 68 height 14
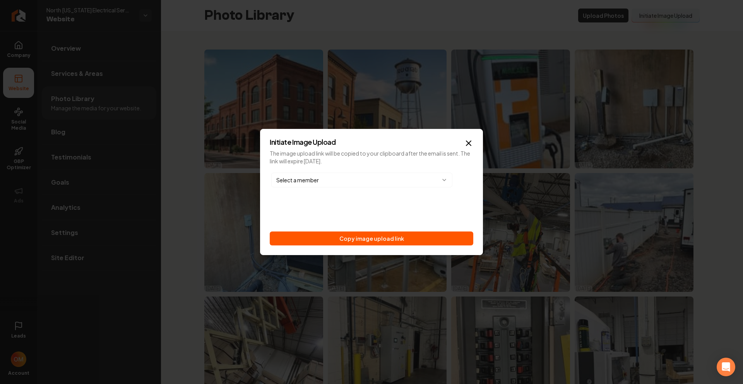
click at [364, 178] on body "Company Website Social Media GBP Optimizer Ads Leads Account [GEOGRAPHIC_DATA][…" at bounding box center [371, 192] width 743 height 384
click at [365, 221] on body "Company Website Social Media GBP Optimizer Ads Leads Account [GEOGRAPHIC_DATA][…" at bounding box center [371, 192] width 743 height 384
click at [379, 237] on button "Copy image upload link" at bounding box center [372, 239] width 204 height 14
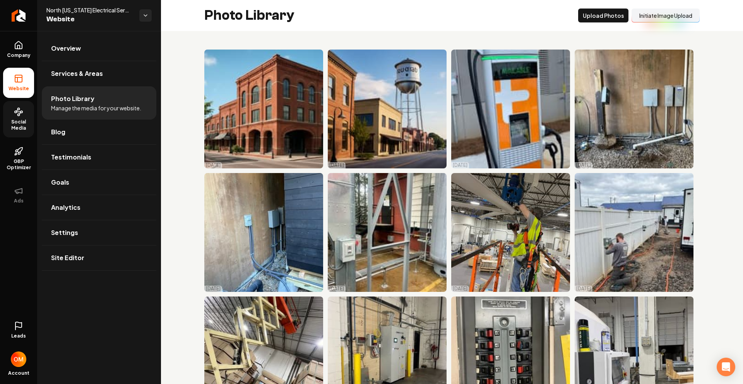
click at [21, 119] on span "Social Media" at bounding box center [18, 125] width 31 height 12
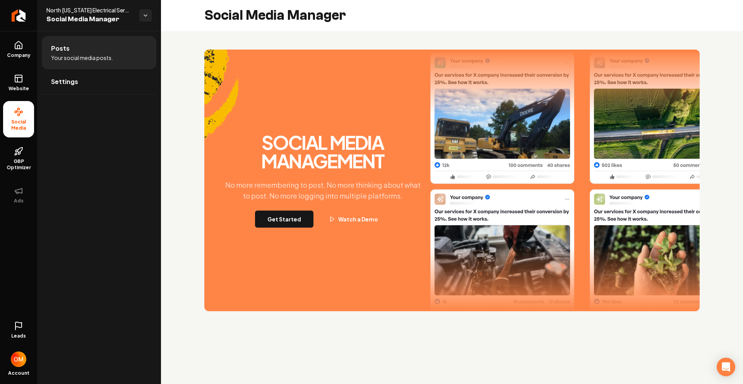
click at [291, 219] on button "Get Started" at bounding box center [284, 219] width 58 height 17
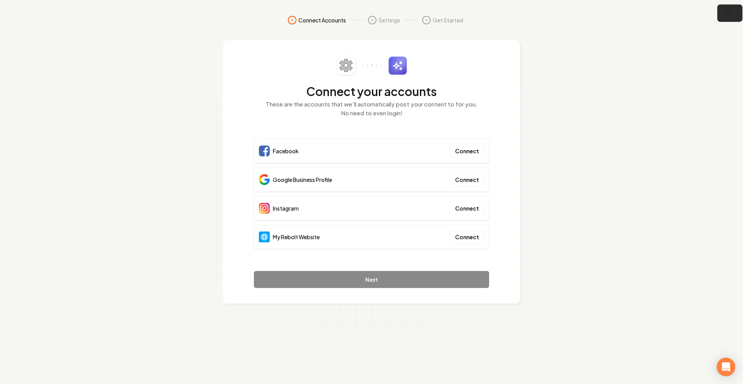
click at [730, 12] on icon "button" at bounding box center [729, 14] width 10 height 10
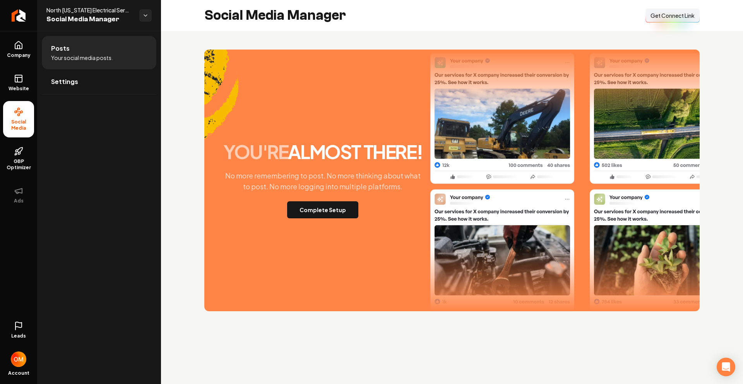
click at [676, 17] on span "Get Connect Link" at bounding box center [673, 16] width 44 height 8
click at [21, 77] on icon at bounding box center [18, 78] width 9 height 9
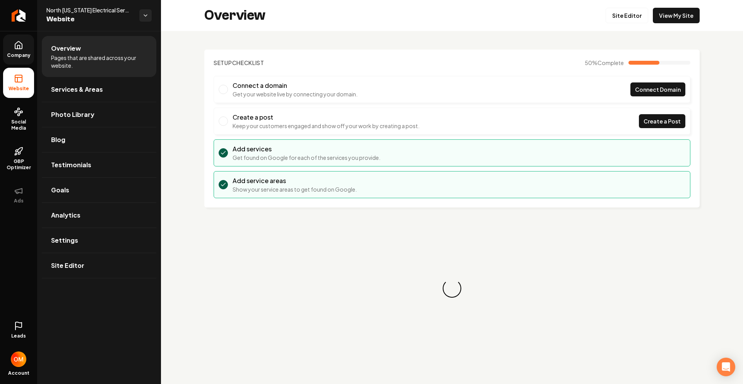
click at [9, 50] on link "Company" at bounding box center [18, 49] width 31 height 30
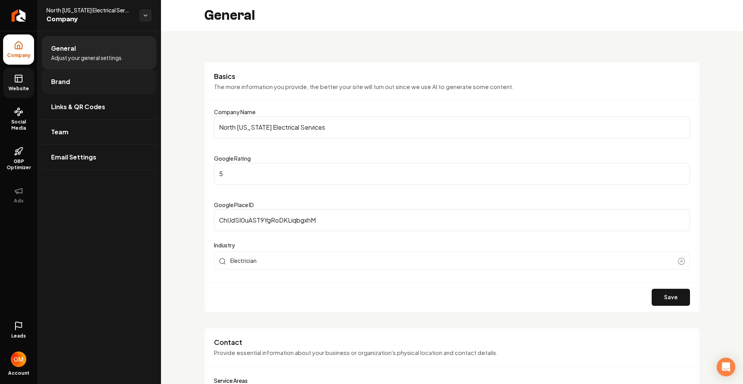
click at [78, 87] on link "Brand" at bounding box center [99, 81] width 115 height 25
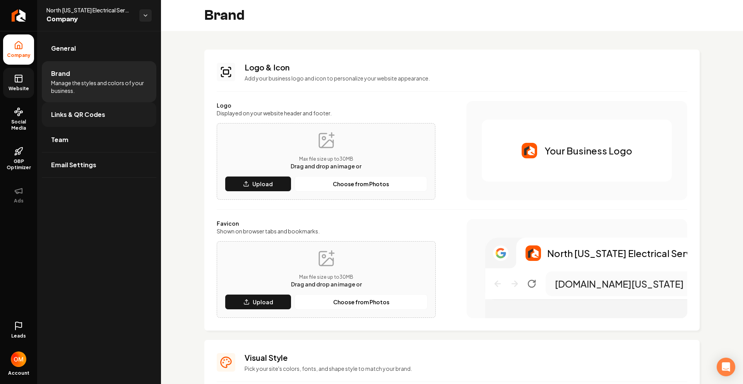
click at [91, 115] on span "Links & QR Codes" at bounding box center [78, 114] width 54 height 9
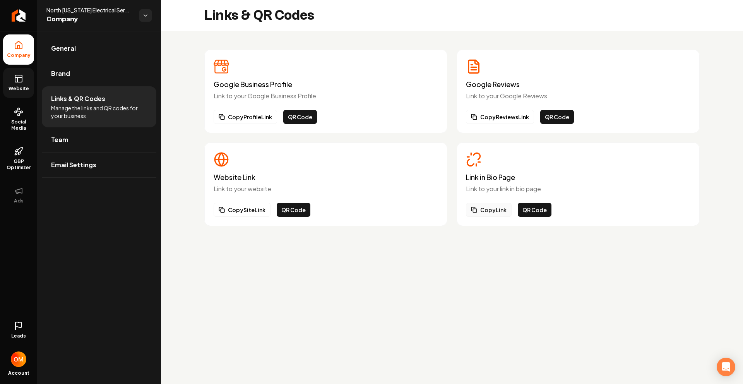
click at [487, 212] on button "Copy Link" at bounding box center [489, 210] width 46 height 14
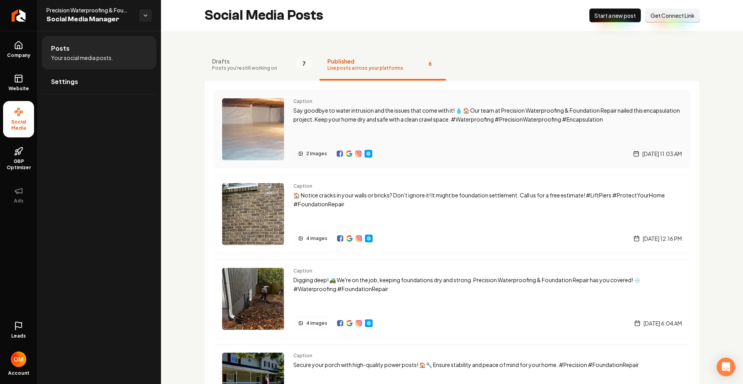
click at [360, 109] on p "Say goodbye to water intrusion and the issues that come with it! 💧 🏠 Our team a…" at bounding box center [487, 115] width 389 height 18
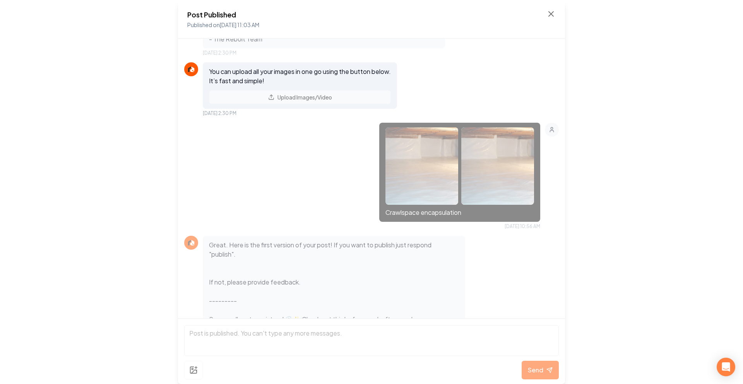
scroll to position [153, 0]
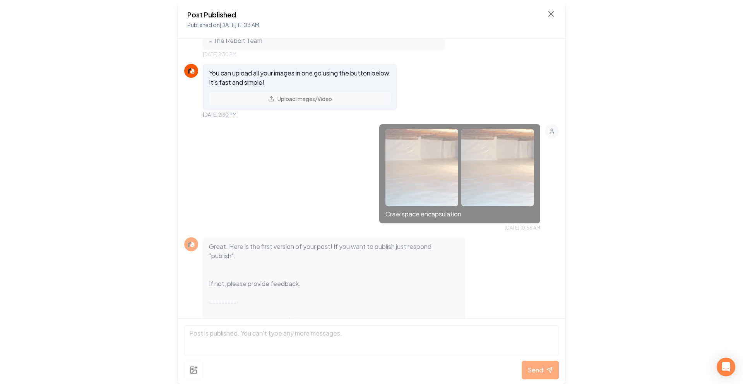
click at [448, 166] on img at bounding box center [422, 167] width 73 height 77
click at [420, 159] on img at bounding box center [422, 167] width 73 height 77
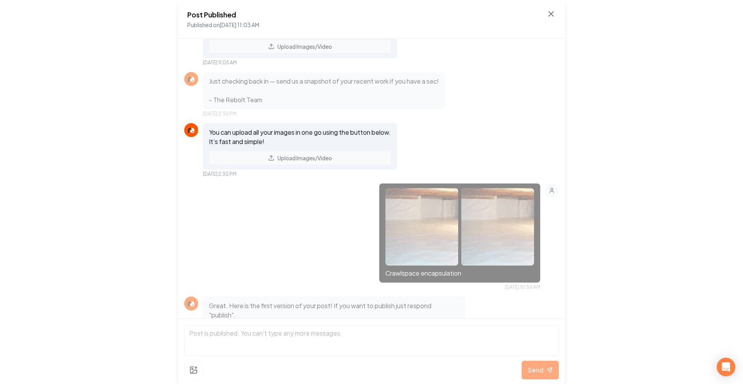
scroll to position [0, 0]
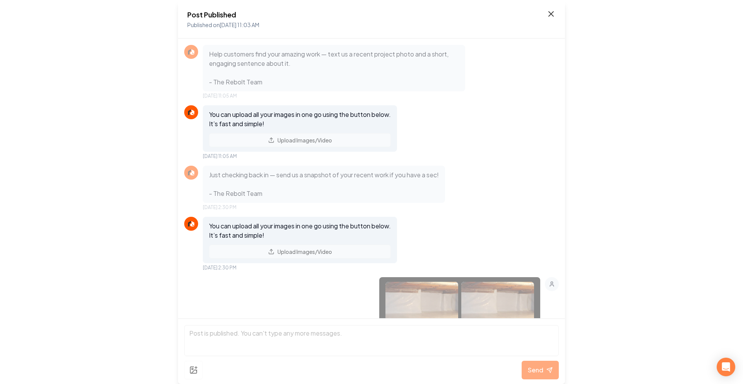
click at [547, 14] on icon at bounding box center [551, 13] width 9 height 9
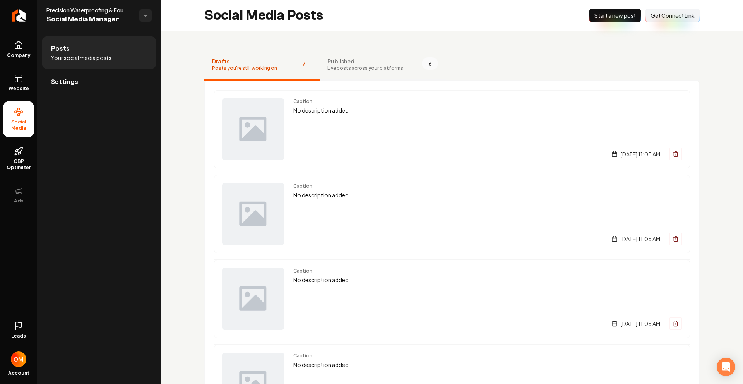
click at [337, 63] on span "Published" at bounding box center [366, 61] width 76 height 8
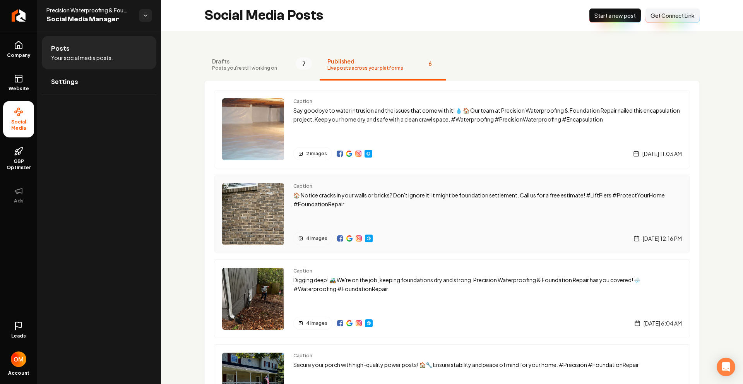
click at [270, 209] on img "Main content area" at bounding box center [253, 214] width 62 height 62
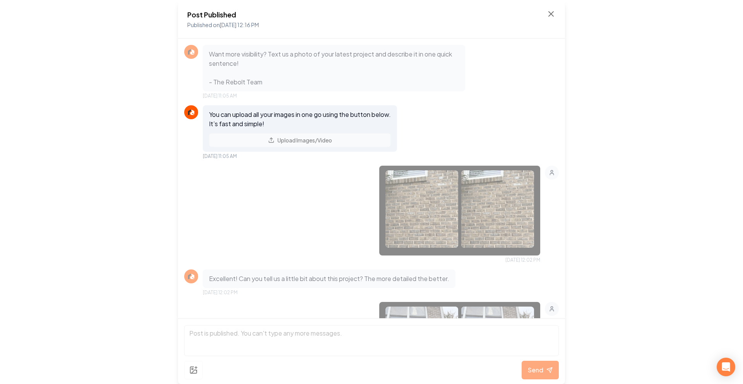
click at [438, 184] on img at bounding box center [422, 208] width 73 height 77
click at [432, 202] on img at bounding box center [422, 208] width 73 height 77
click at [547, 12] on icon at bounding box center [551, 13] width 9 height 9
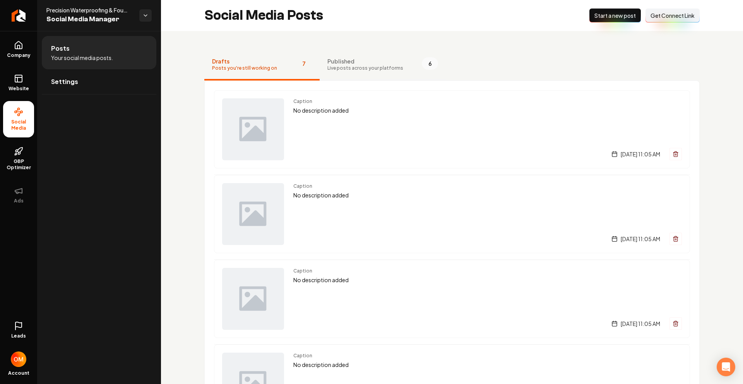
click at [356, 67] on span "Live posts across your platforms" at bounding box center [366, 68] width 76 height 6
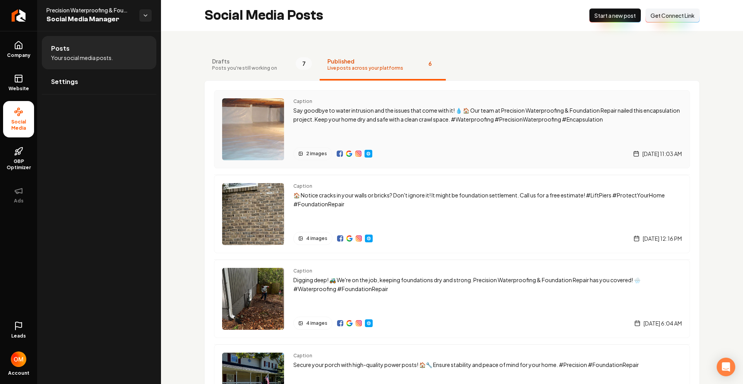
click at [271, 97] on div "Caption Say goodbye to water intrusion and the issues that come with it! 💧 🏠 Ou…" at bounding box center [452, 129] width 476 height 78
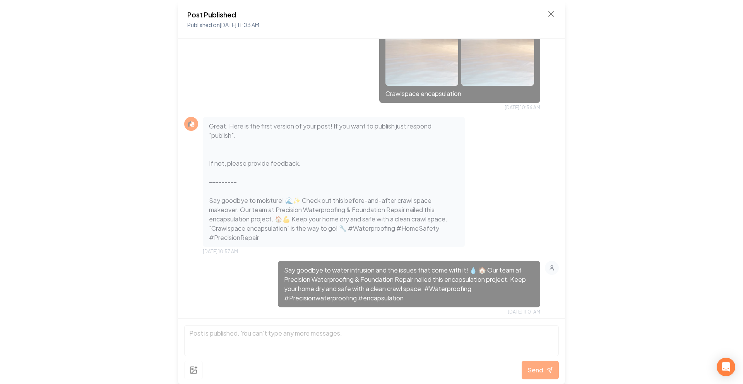
scroll to position [106, 0]
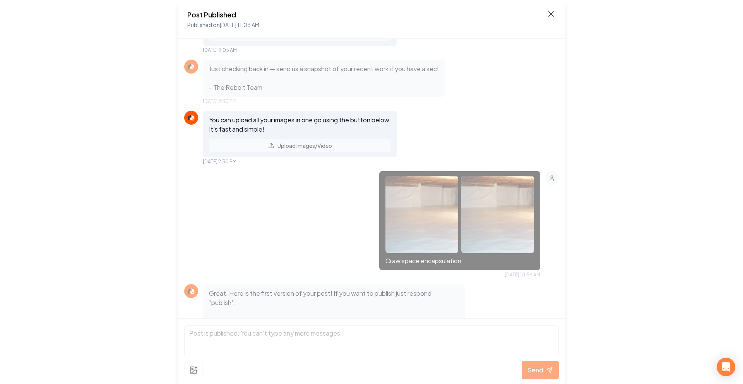
click at [549, 16] on icon at bounding box center [551, 14] width 5 height 5
